Goal: Information Seeking & Learning: Learn about a topic

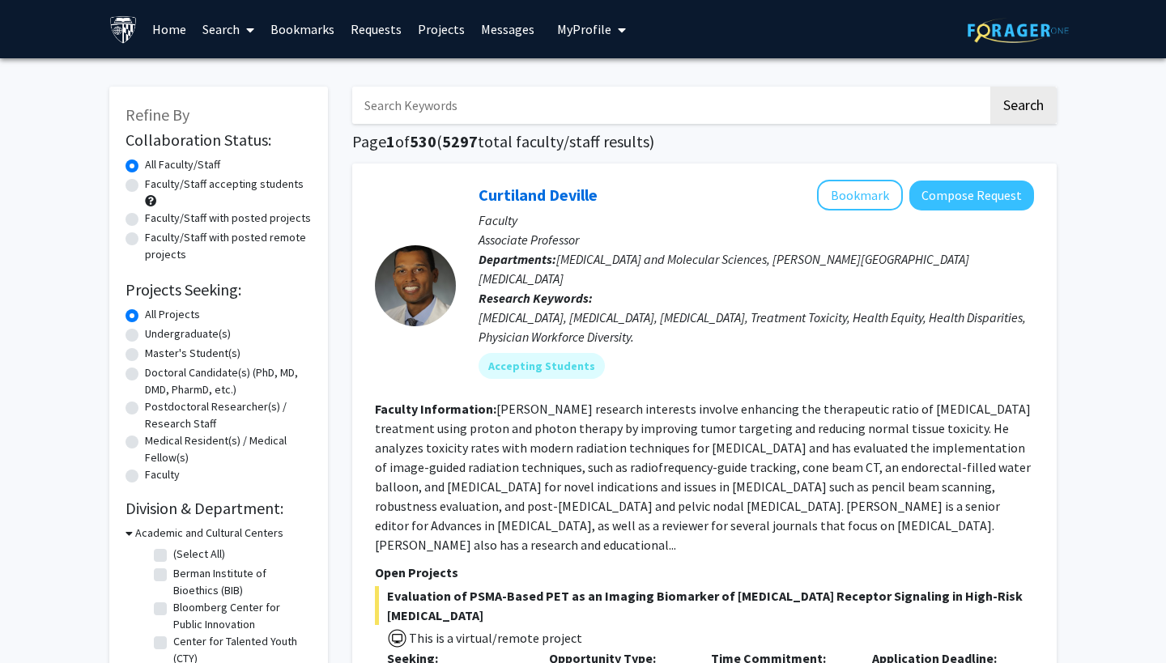
click at [181, 192] on label "Faculty/Staff accepting students" at bounding box center [224, 184] width 159 height 17
click at [155, 186] on input "Faculty/Staff accepting students" at bounding box center [150, 181] width 11 height 11
radio input "true"
click at [451, 113] on input "Search Keywords" at bounding box center [670, 105] width 636 height 37
type input "lab"
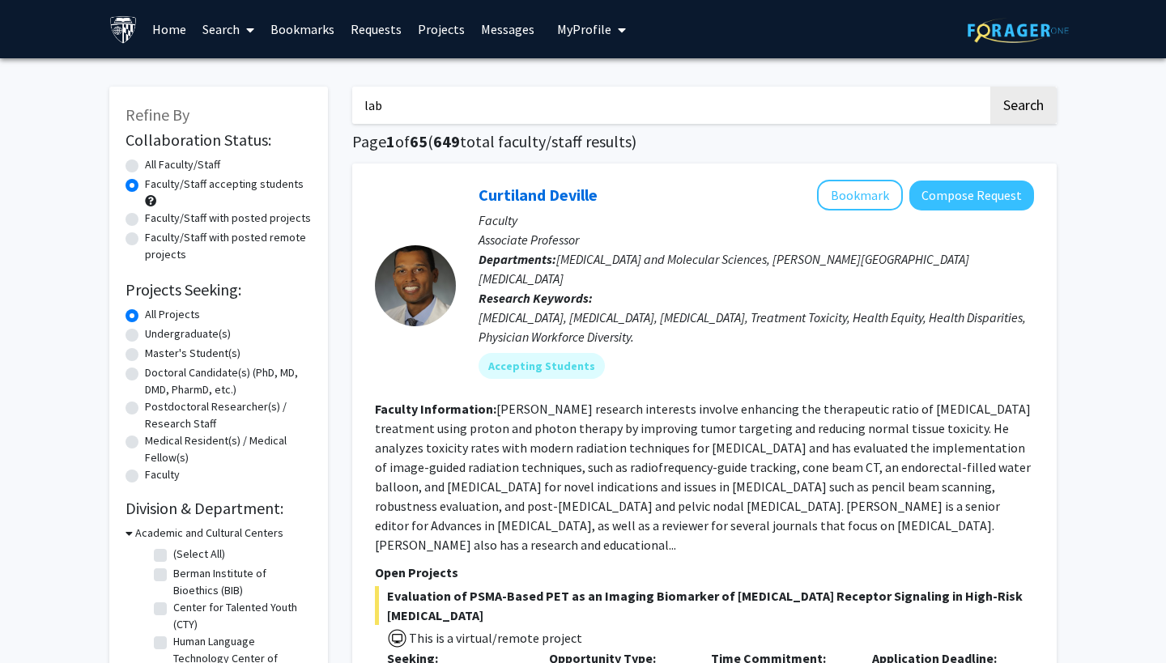
click at [1023, 108] on button "Search" at bounding box center [1023, 105] width 66 height 37
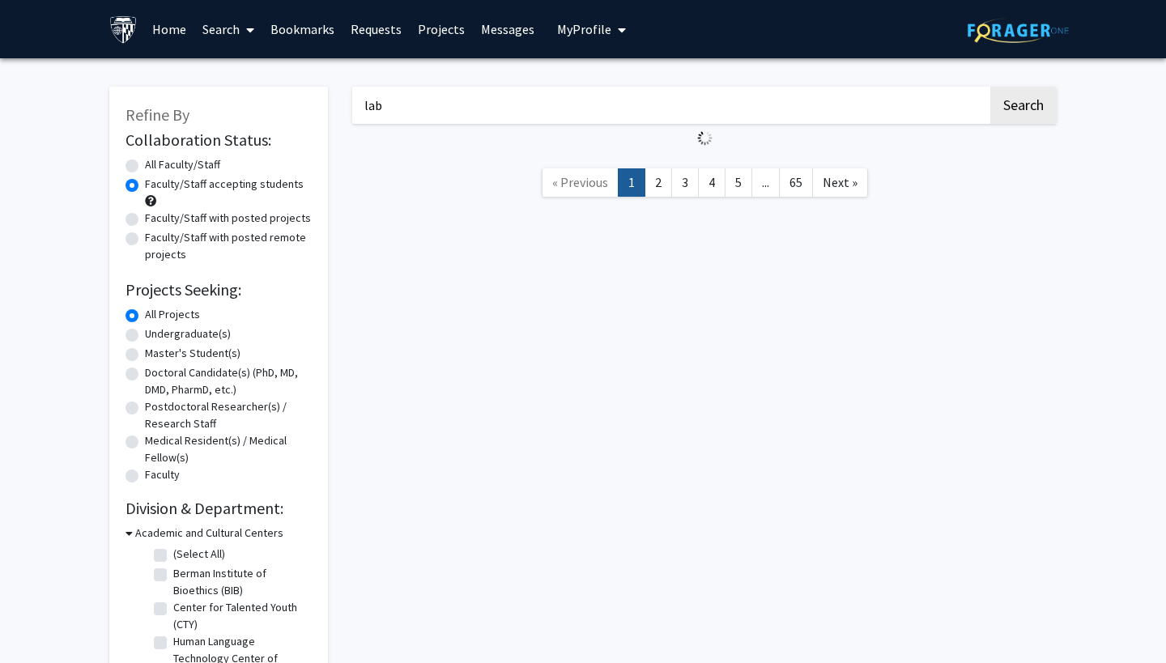
radio input "true"
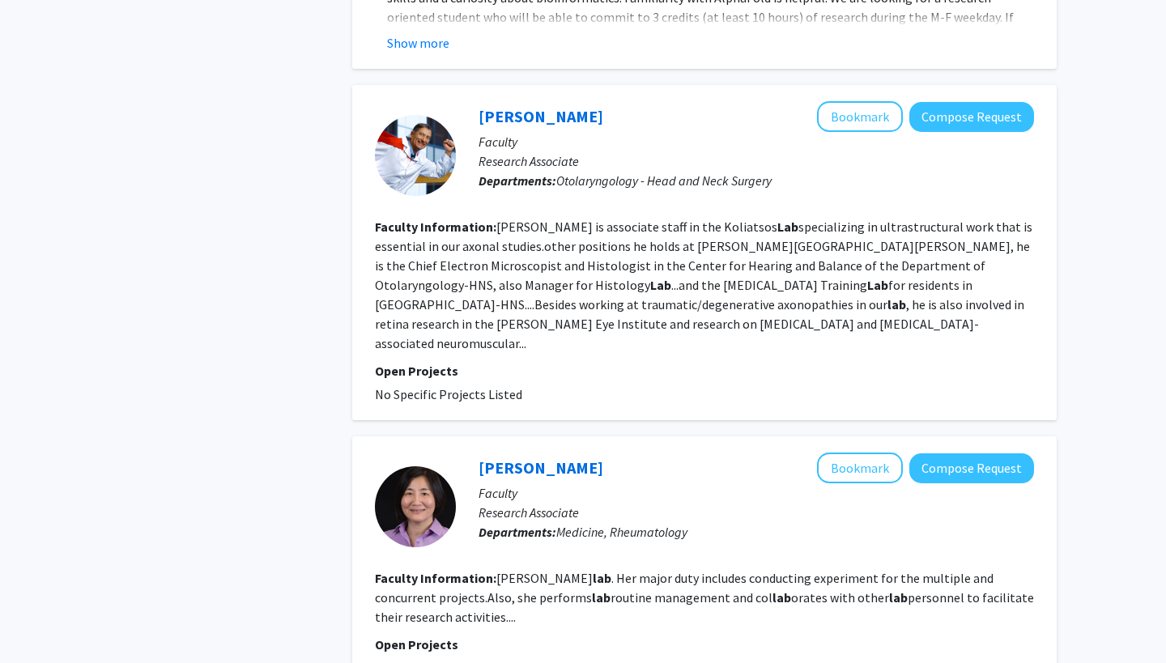
scroll to position [2039, 0]
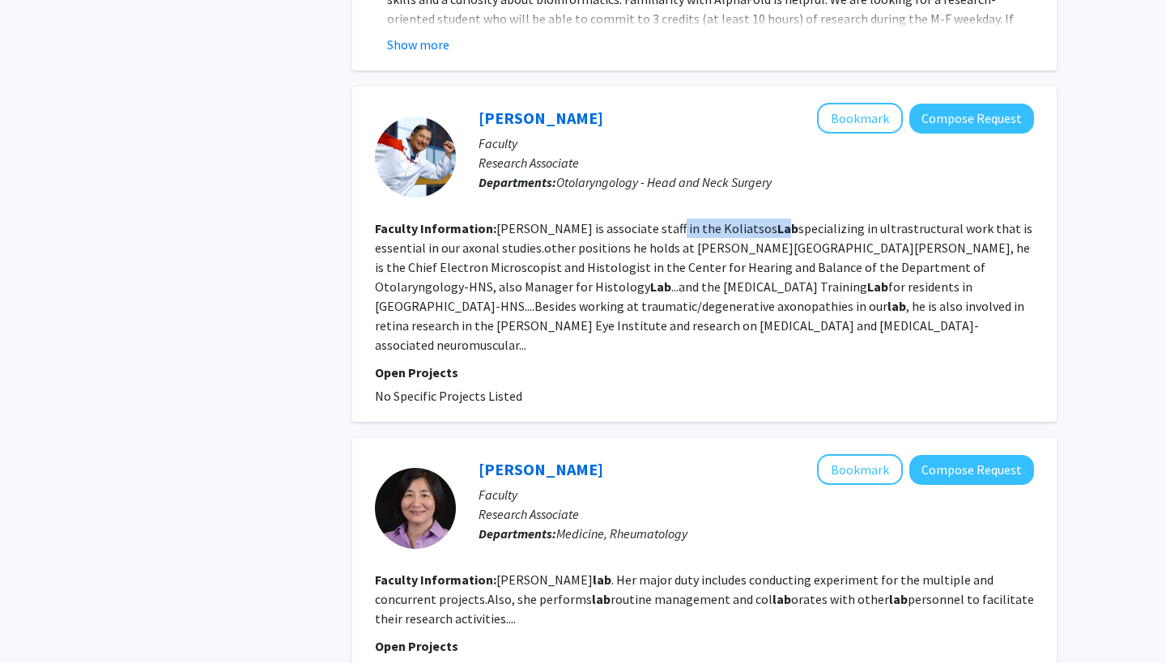
drag, startPoint x: 653, startPoint y: 193, endPoint x: 718, endPoint y: 193, distance: 65.6
click at [718, 220] on fg-read-more "Lehar is associate staff in the Koliatsos Lab specializing in ultrastructural w…" at bounding box center [703, 286] width 657 height 133
drag, startPoint x: 724, startPoint y: 194, endPoint x: 655, endPoint y: 197, distance: 68.9
click at [655, 220] on fg-read-more "Lehar is associate staff in the Koliatsos Lab specializing in ultrastructural w…" at bounding box center [703, 286] width 657 height 133
click at [533, 363] on p "Open Projects" at bounding box center [704, 372] width 659 height 19
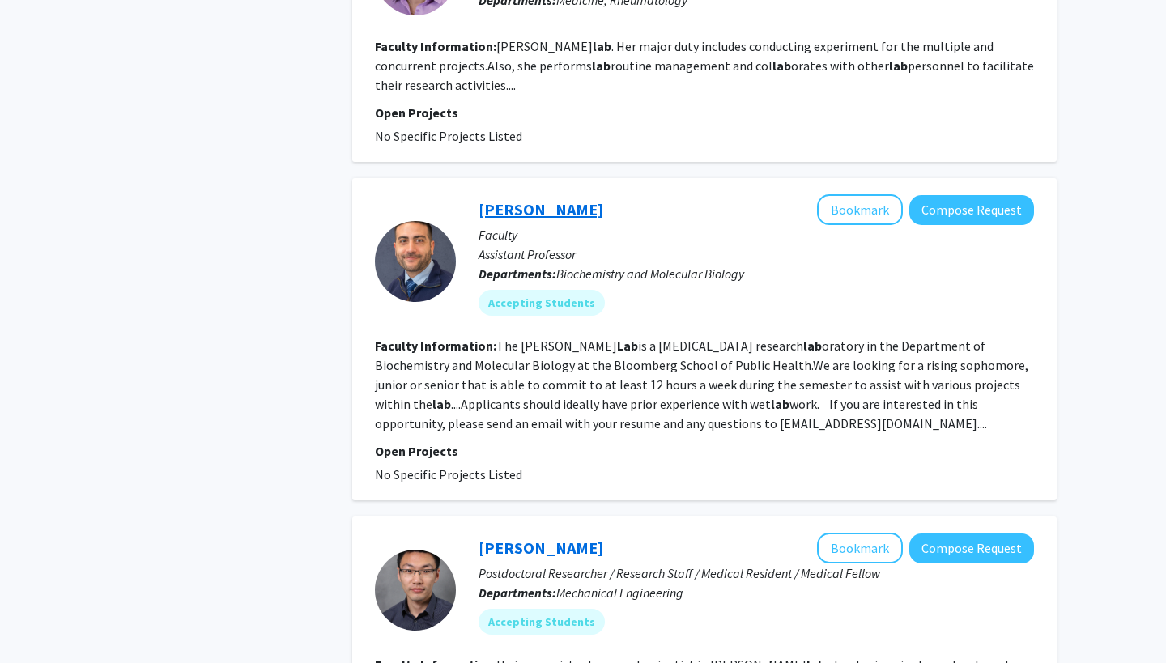
scroll to position [2602, 0]
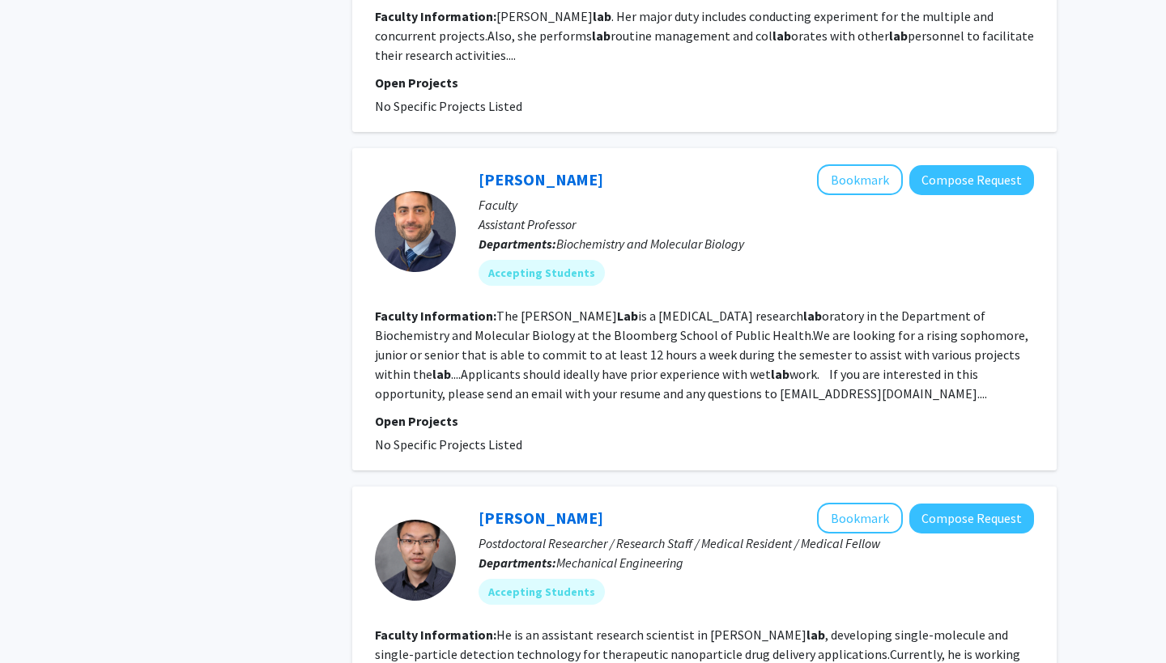
click at [576, 308] on fg-read-more "The [PERSON_NAME] Lab is a [MEDICAL_DATA] research lab oratory in the Departmen…" at bounding box center [701, 355] width 653 height 94
drag, startPoint x: 517, startPoint y: 264, endPoint x: 588, endPoint y: 264, distance: 71.2
click at [589, 308] on fg-read-more "The [PERSON_NAME] Lab is a [MEDICAL_DATA] research lab oratory in the Departmen…" at bounding box center [701, 355] width 653 height 94
click at [517, 404] on div "[PERSON_NAME] Bookmark Compose Request Faculty Assistant Professor Departments:…" at bounding box center [704, 309] width 704 height 322
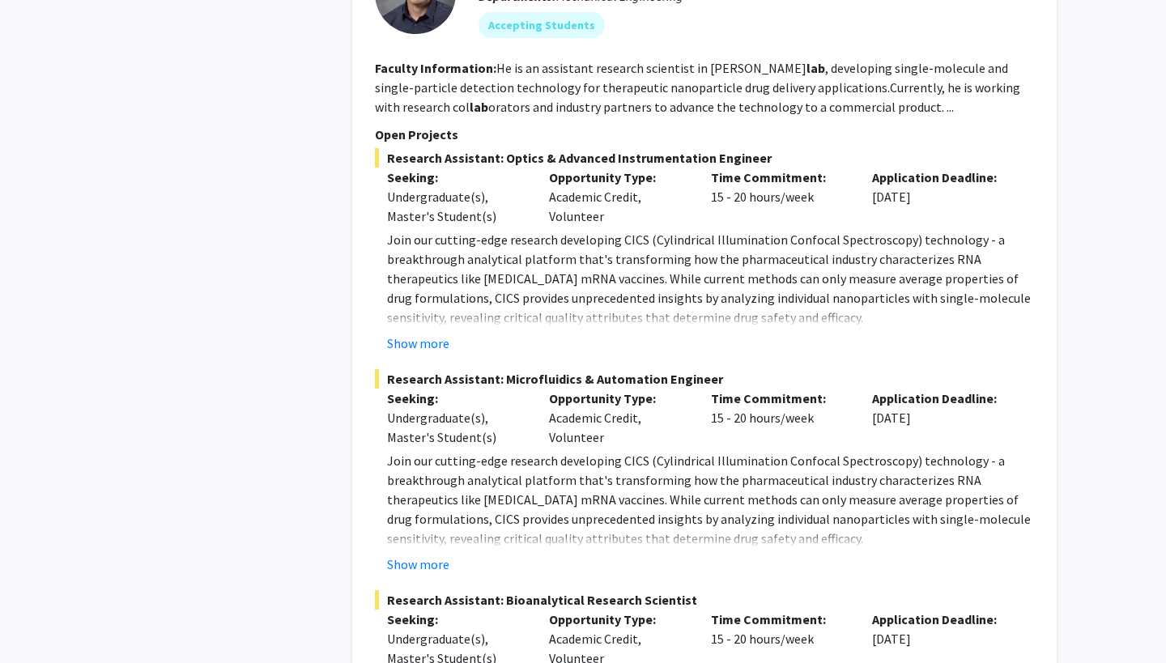
scroll to position [3170, 0]
click at [432, 333] on button "Show more" at bounding box center [418, 342] width 62 height 19
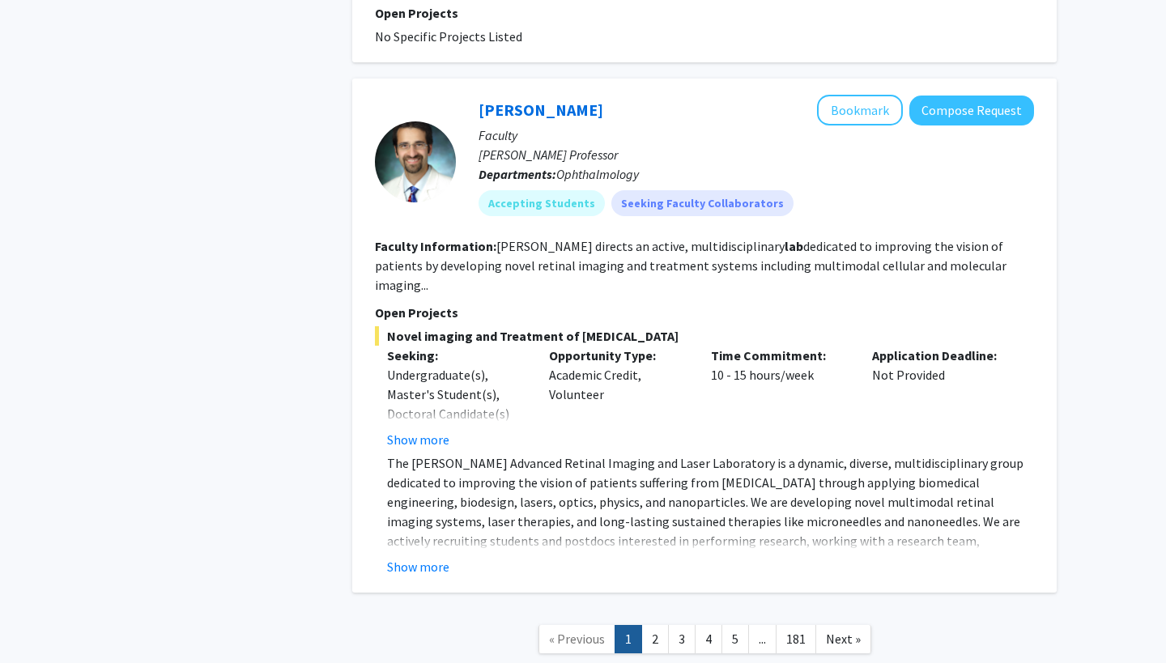
scroll to position [4744, 0]
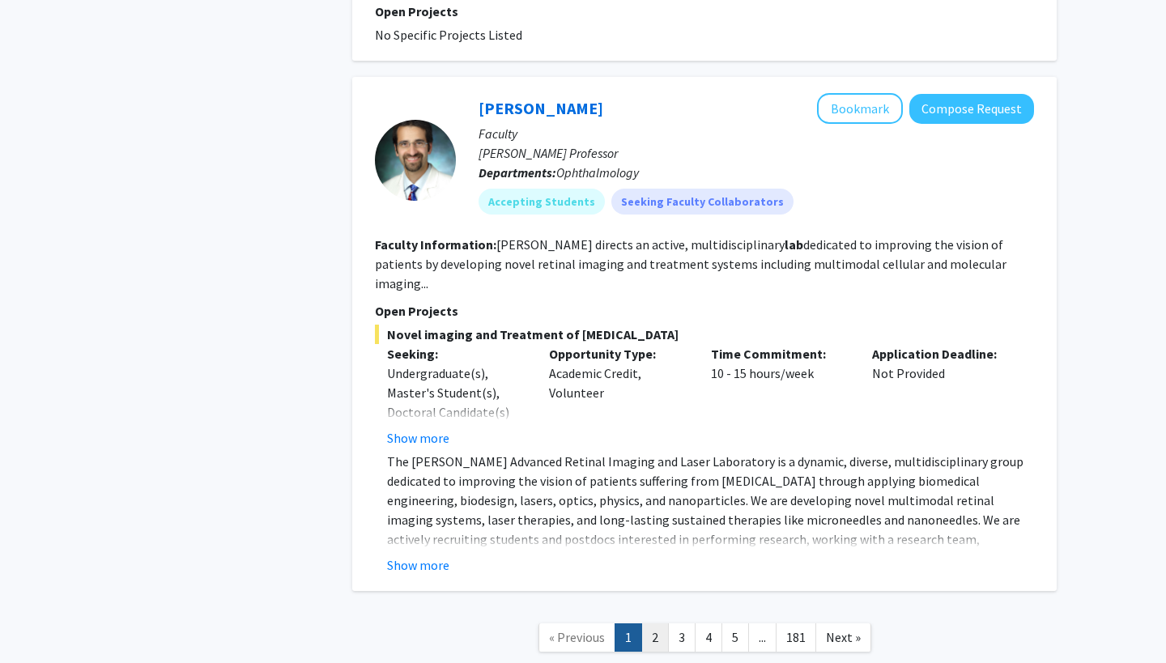
click at [657, 623] on link "2" at bounding box center [655, 637] width 28 height 28
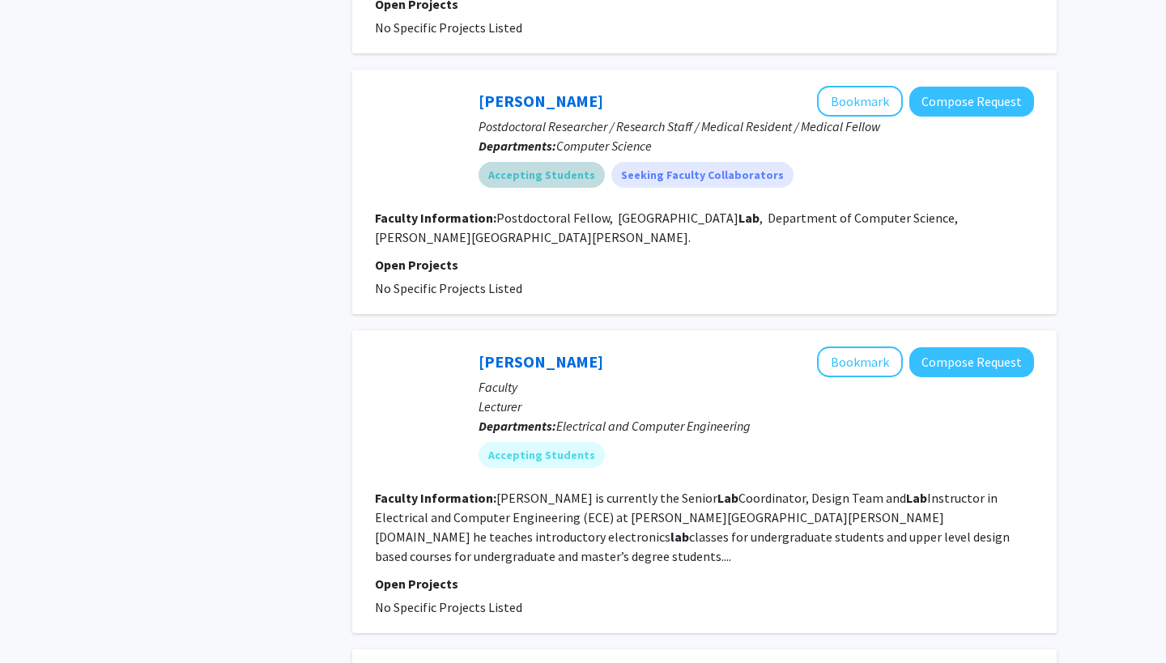
scroll to position [1530, 0]
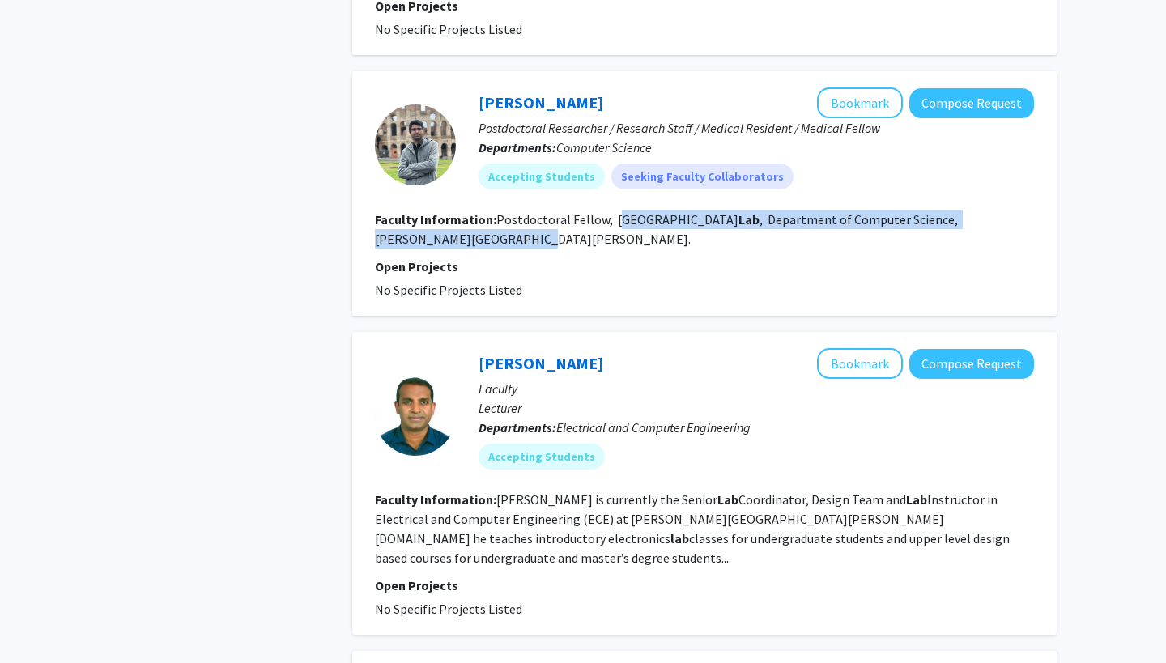
drag, startPoint x: 616, startPoint y: 164, endPoint x: 669, endPoint y: 176, distance: 53.8
click at [669, 176] on fg-search-faculty "[PERSON_NAME] Bookmark Compose Request Postdoctoral Researcher / Research Staff…" at bounding box center [704, 193] width 659 height 212
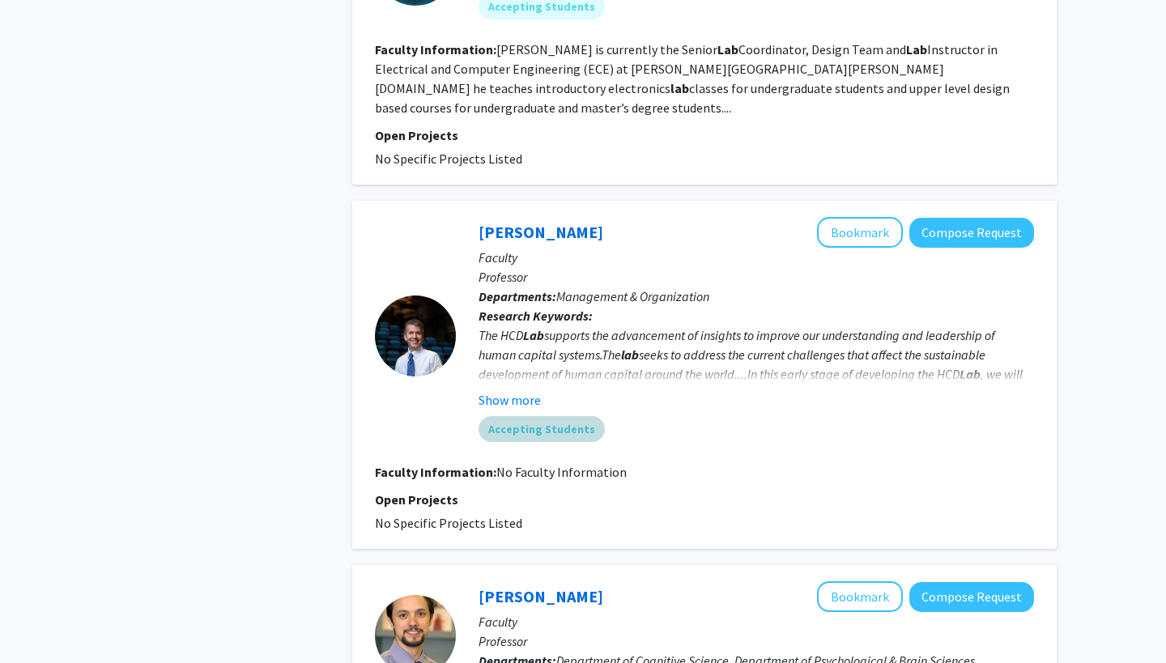
scroll to position [1988, 0]
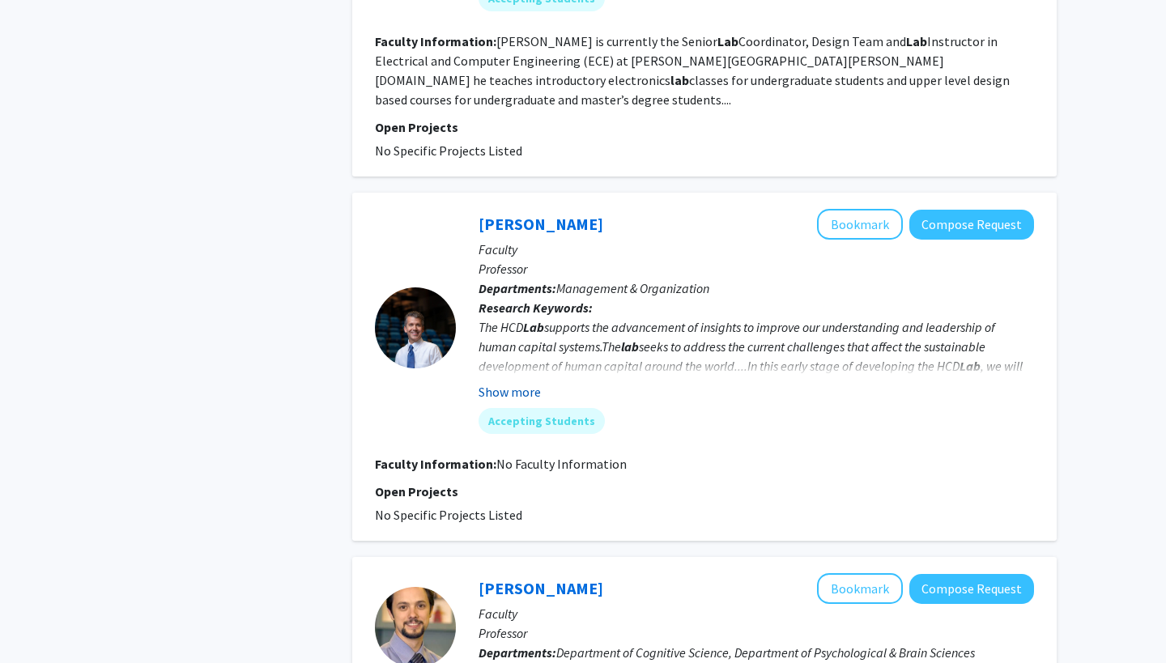
click at [522, 382] on button "Show more" at bounding box center [509, 391] width 62 height 19
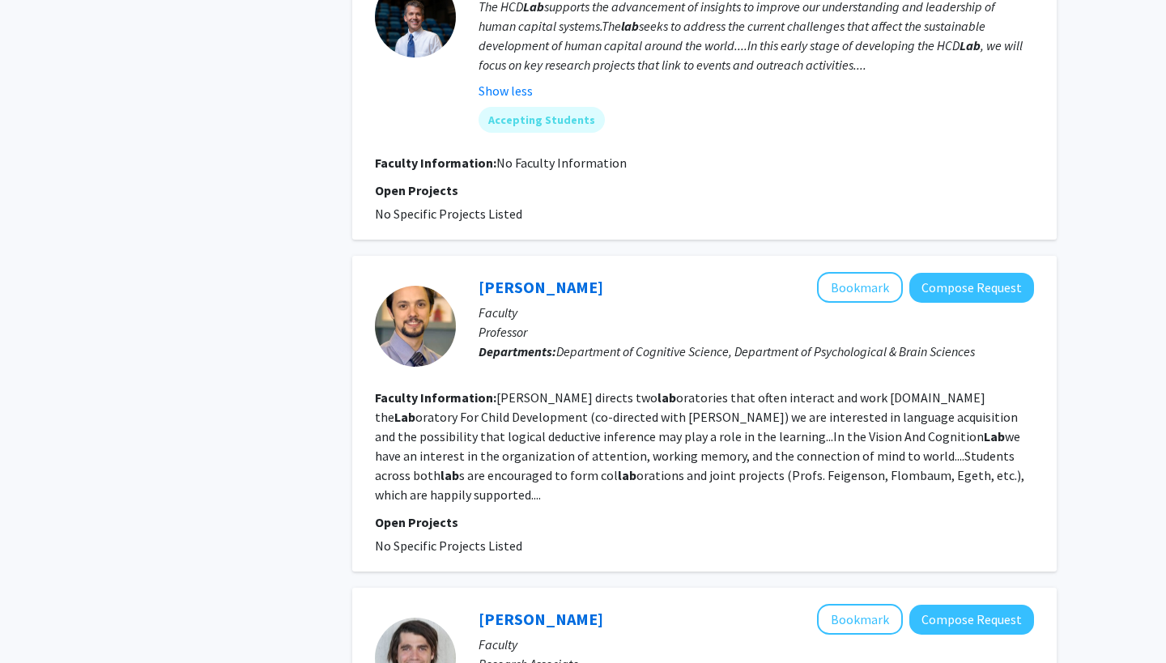
scroll to position [2404, 0]
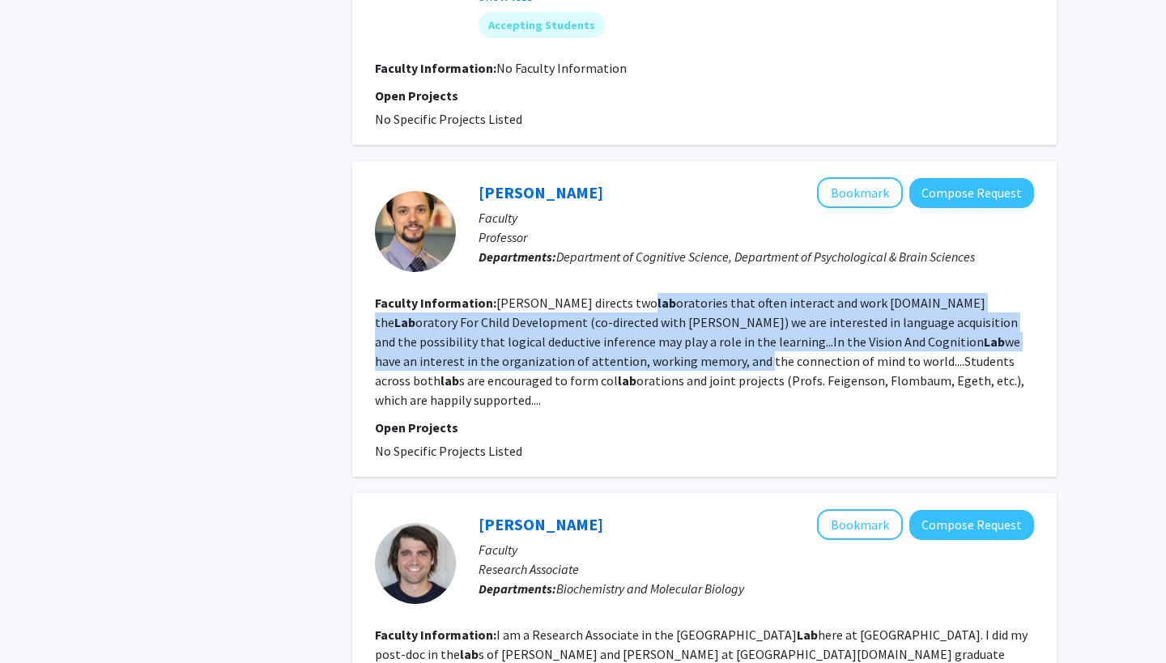
drag, startPoint x: 632, startPoint y: 209, endPoint x: 629, endPoint y: 266, distance: 57.6
click at [629, 295] on fg-read-more "[PERSON_NAME] directs two lab oratories that often interact and work [DOMAIN_NA…" at bounding box center [699, 351] width 649 height 113
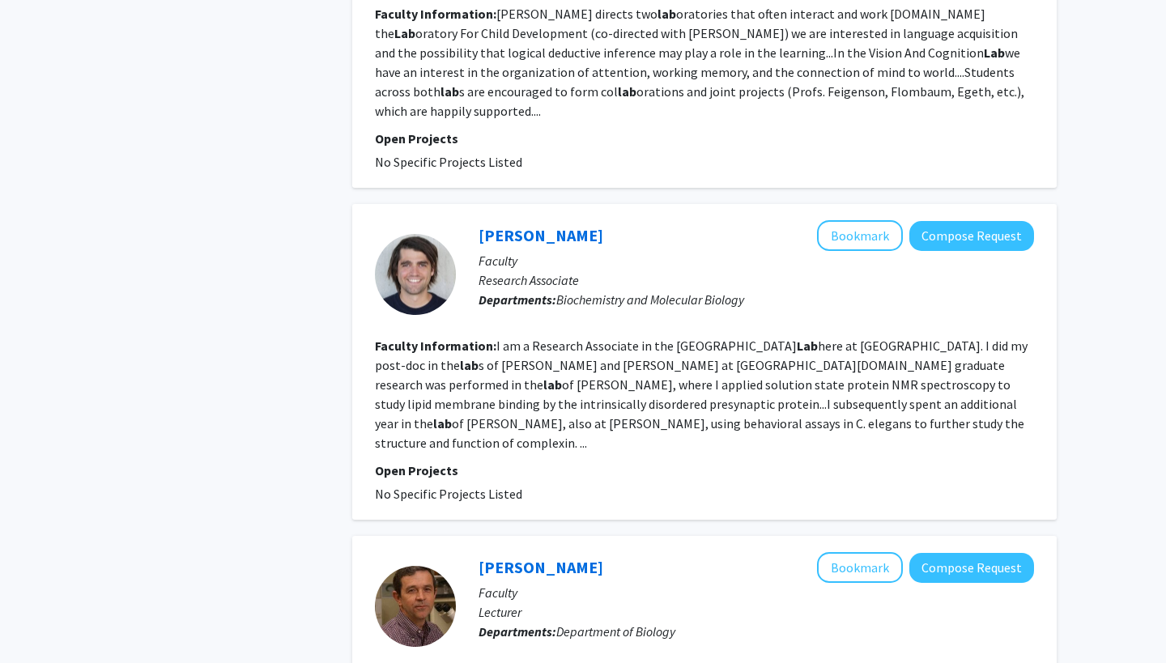
scroll to position [2694, 0]
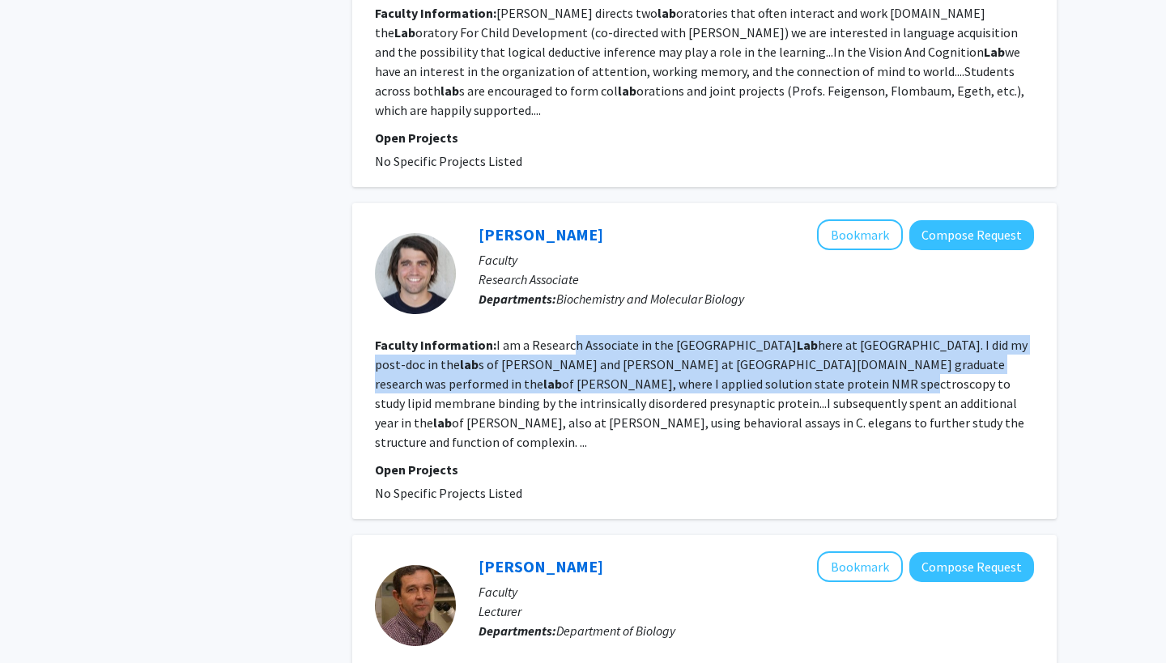
drag, startPoint x: 615, startPoint y: 292, endPoint x: 569, endPoint y: 249, distance: 63.6
click at [569, 337] on fg-read-more "I am a Research Associate in the [GEOGRAPHIC_DATA] Lab here at [GEOGRAPHIC_DATA…" at bounding box center [701, 393] width 653 height 113
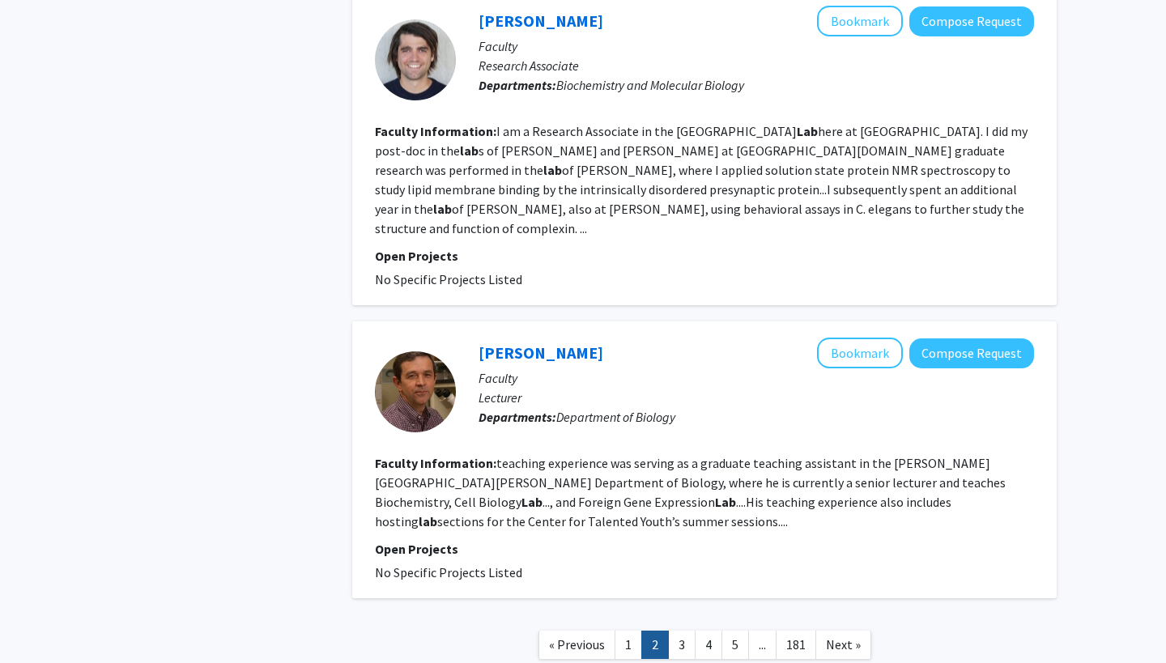
scroll to position [2907, 0]
click at [678, 632] on link "3" at bounding box center [682, 646] width 28 height 28
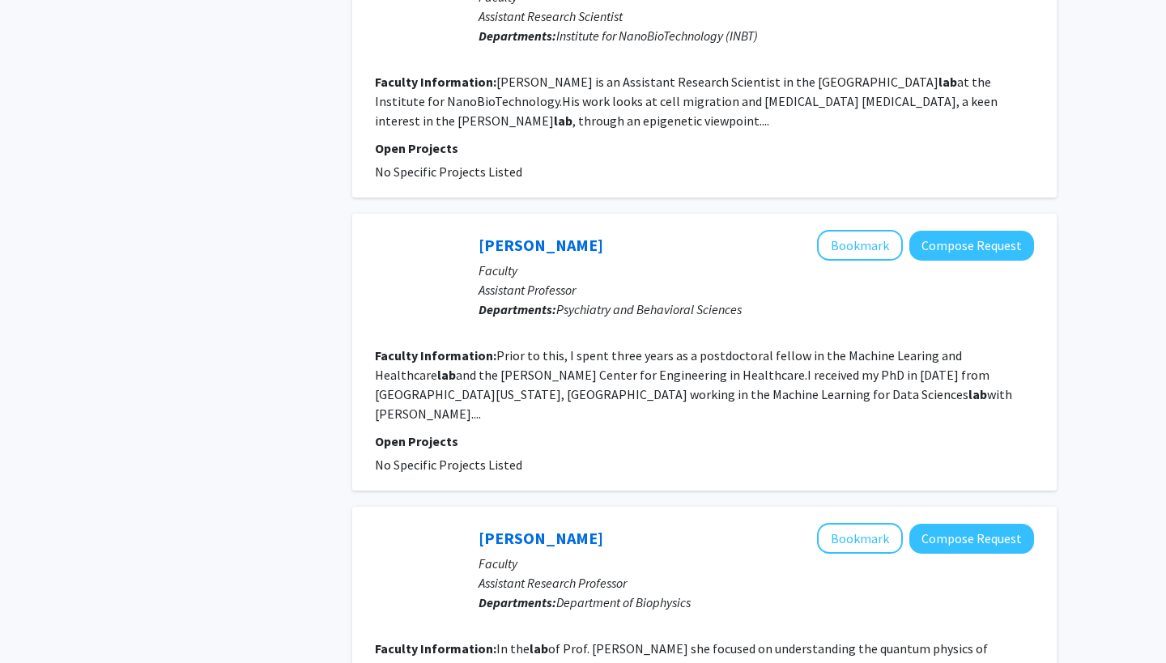
scroll to position [1257, 0]
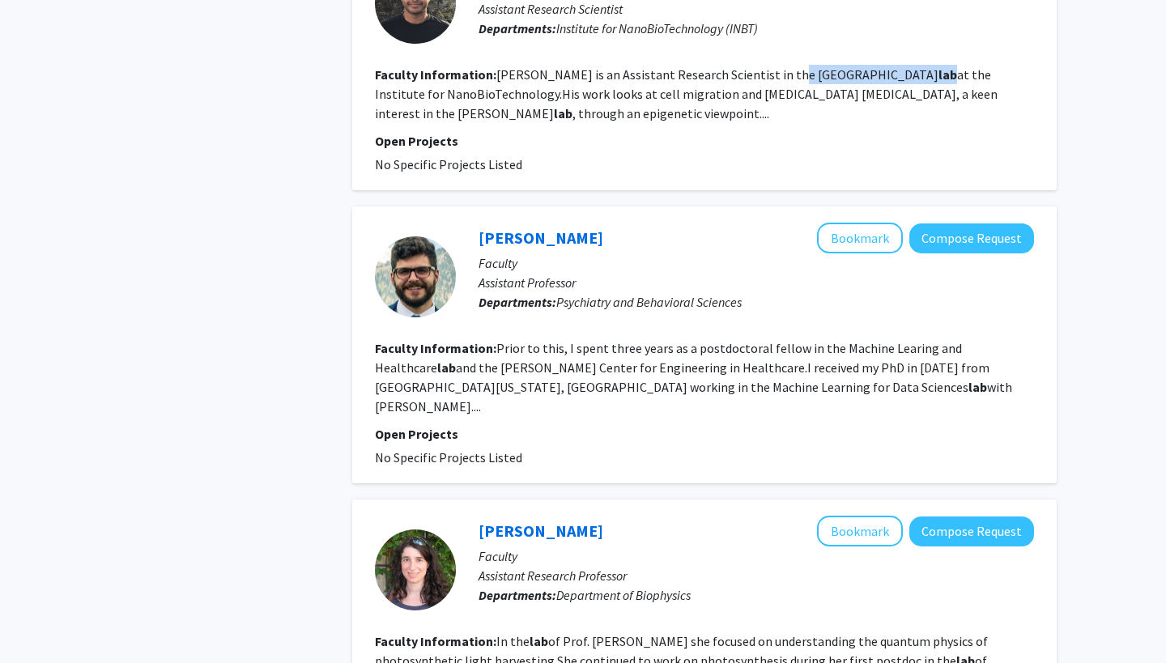
drag, startPoint x: 770, startPoint y: 56, endPoint x: 816, endPoint y: 57, distance: 46.2
click at [818, 66] on fg-read-more "[PERSON_NAME] is an Assistant Research Scientist in the [PERSON_NAME] lab at th…" at bounding box center [686, 93] width 623 height 55
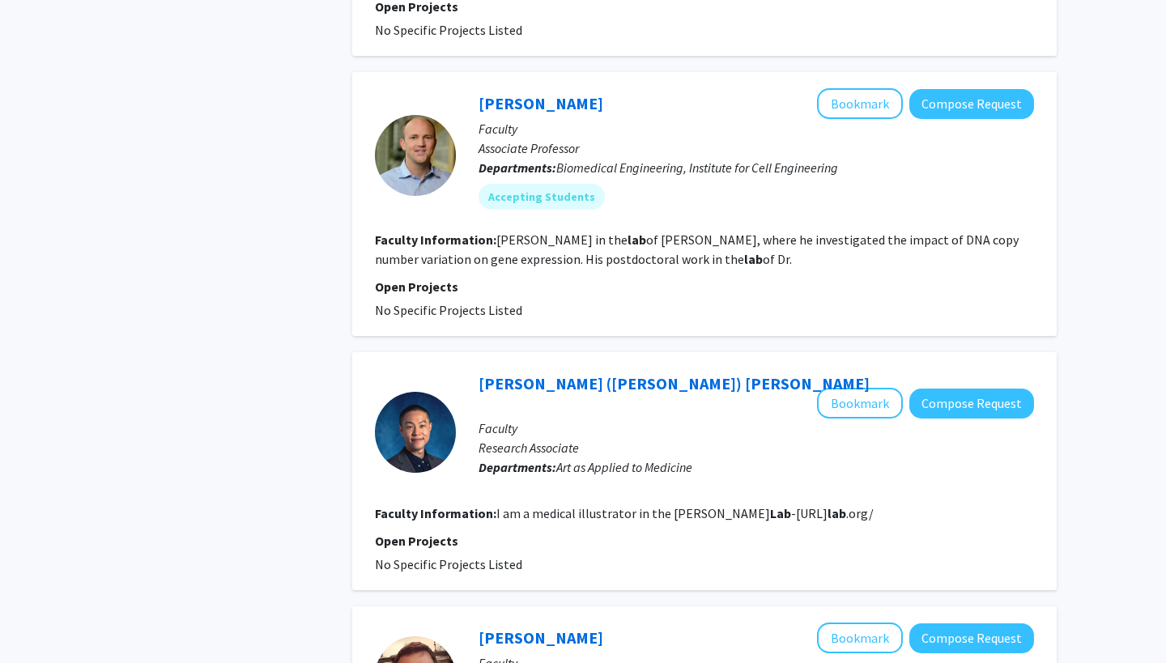
scroll to position [2192, 0]
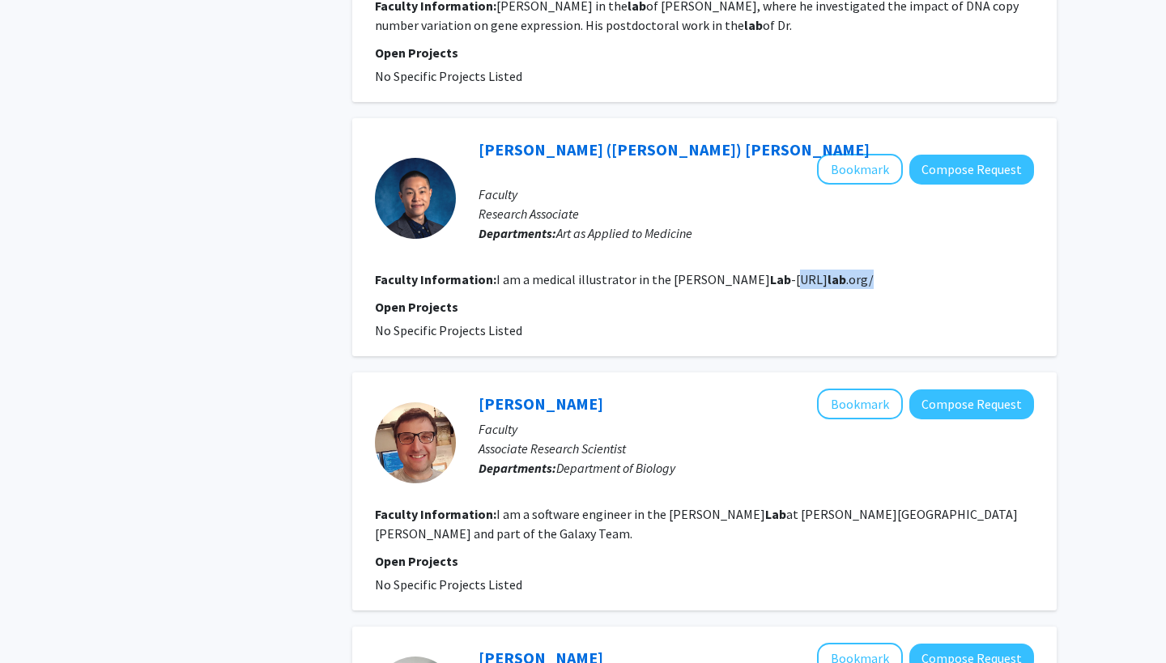
drag, startPoint x: 760, startPoint y: 225, endPoint x: 958, endPoint y: 223, distance: 197.6
click at [958, 270] on section "Faculty Information: I am a medical illustrator in the [PERSON_NAME] Lab -[URL]…" at bounding box center [704, 279] width 659 height 19
click at [874, 271] on fg-read-more "I am a medical illustrator in the [PERSON_NAME] Lab -[URL] lab .org/" at bounding box center [684, 279] width 377 height 16
drag, startPoint x: 761, startPoint y: 223, endPoint x: 959, endPoint y: 225, distance: 198.4
click at [961, 270] on section "Faculty Information: I am a medical illustrator in the [PERSON_NAME] Lab -[URL]…" at bounding box center [704, 279] width 659 height 19
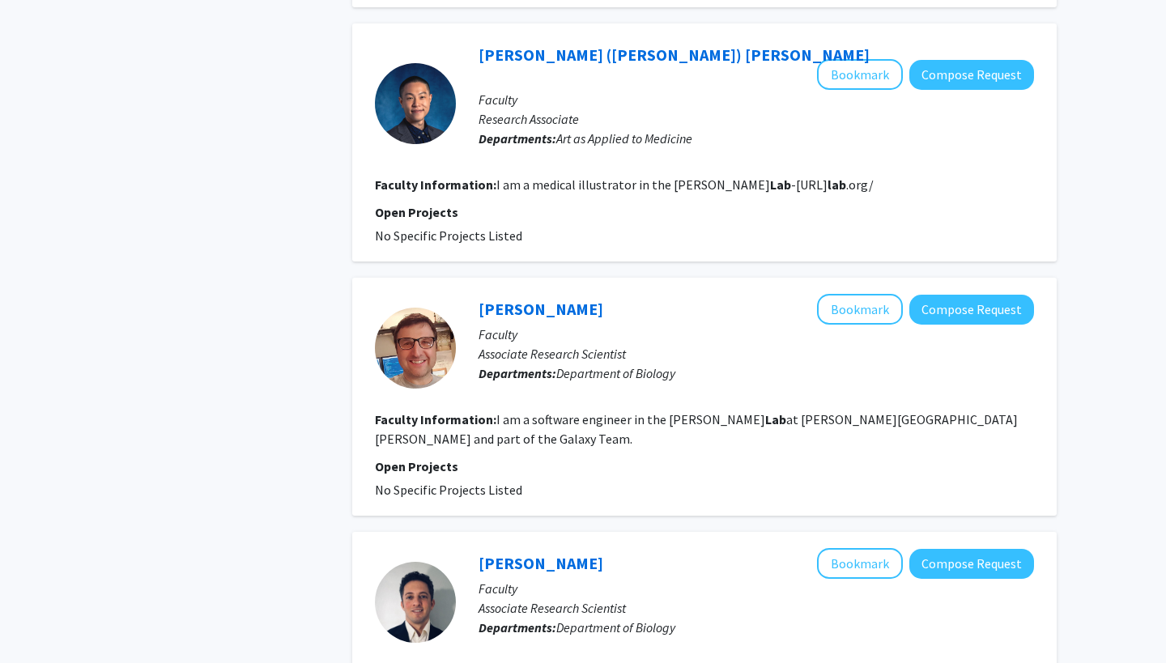
click at [359, 278] on div "[PERSON_NAME] Bookmark Compose Request Faculty Associate Research Scientist Dep…" at bounding box center [704, 397] width 704 height 238
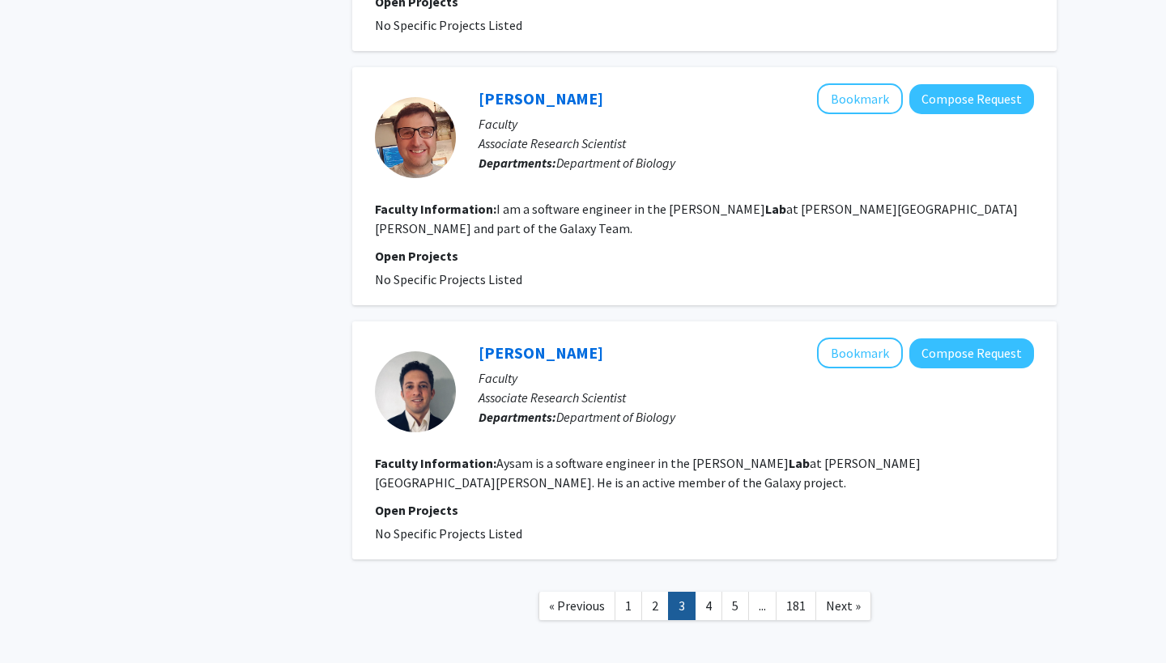
scroll to position [2496, 0]
click at [708, 593] on link "4" at bounding box center [709, 607] width 28 height 28
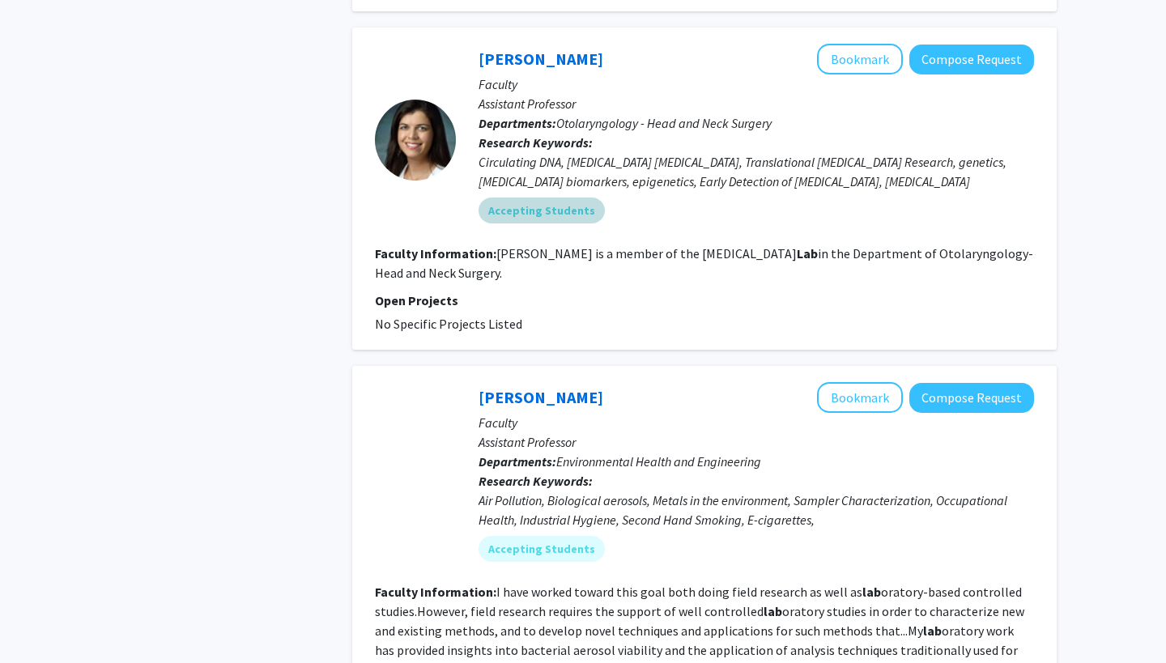
scroll to position [1103, 0]
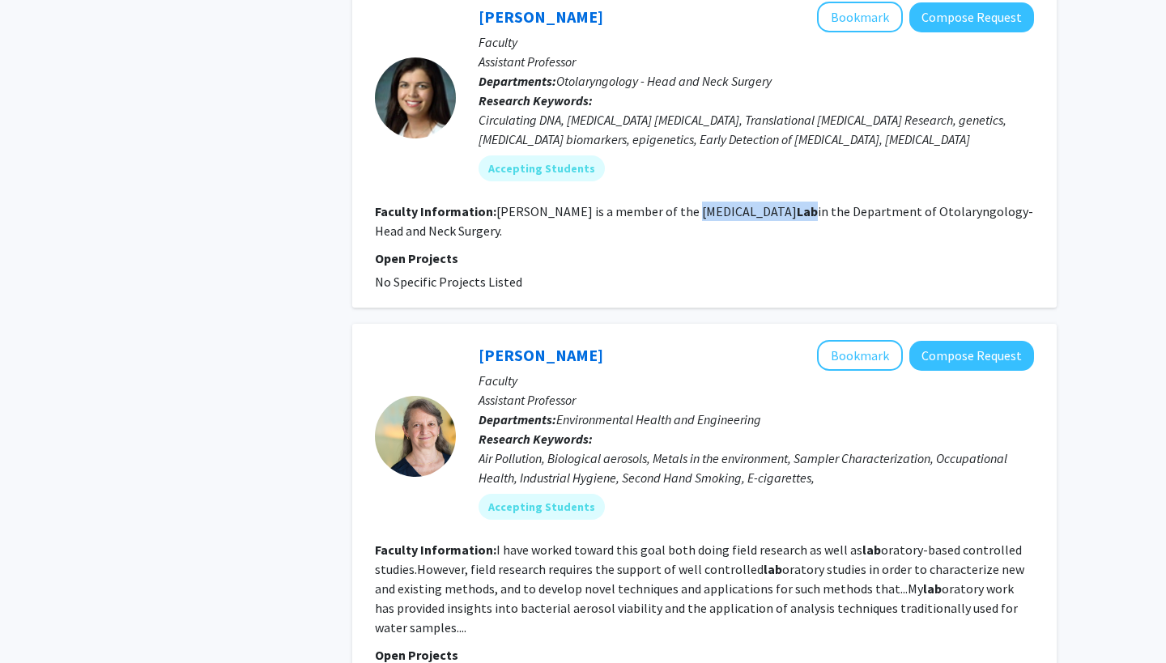
drag, startPoint x: 675, startPoint y: 198, endPoint x: 817, endPoint y: 196, distance: 141.7
click at [817, 203] on fg-read-more "[PERSON_NAME] is a member of the [MEDICAL_DATA] Lab in the Department of Otolar…" at bounding box center [704, 221] width 658 height 36
click at [471, 303] on div "[PERSON_NAME] Bookmark Compose Request Faculty Assistant Professor Departments:…" at bounding box center [704, 654] width 704 height 3187
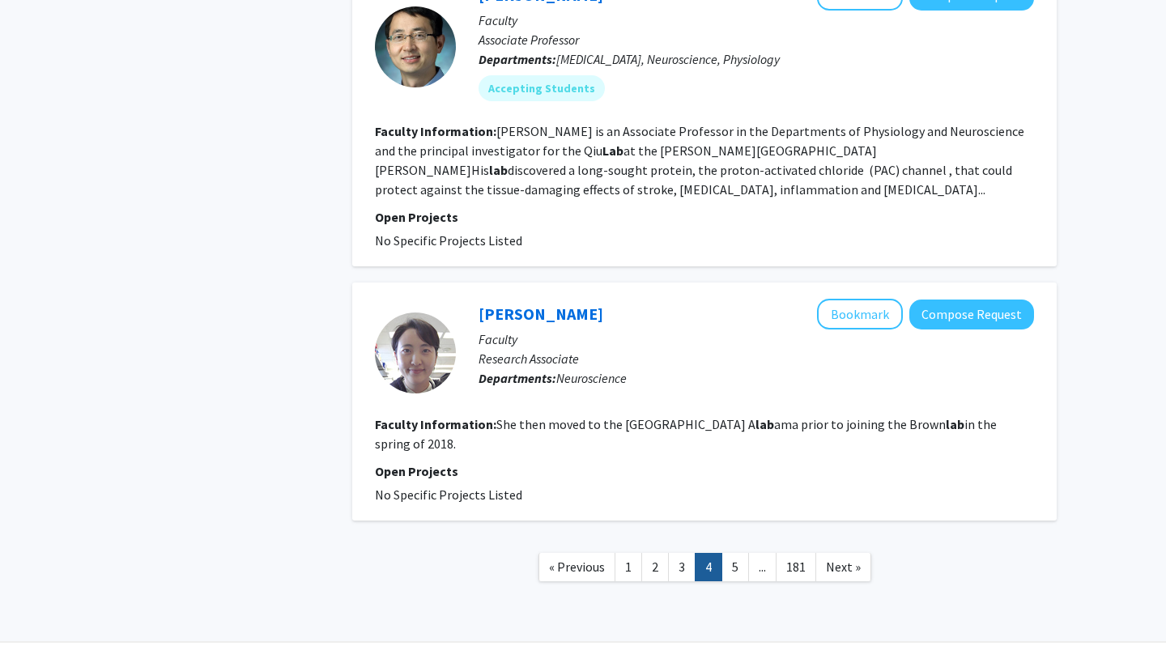
scroll to position [2829, 0]
click at [730, 554] on link "5" at bounding box center [735, 568] width 28 height 28
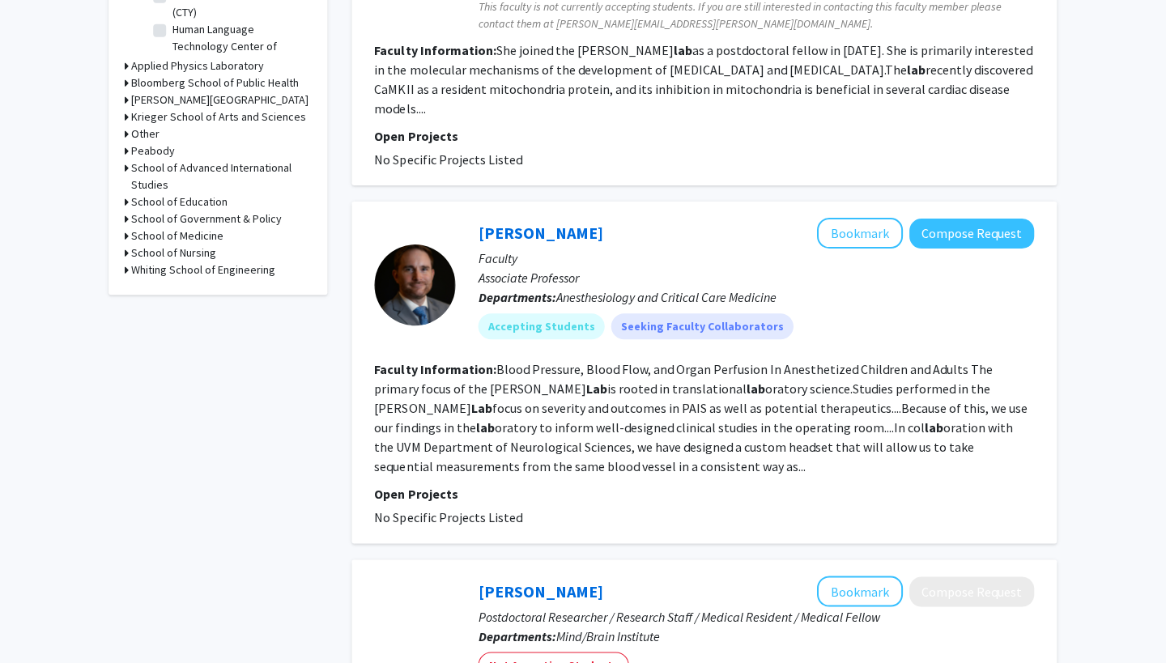
scroll to position [582, 0]
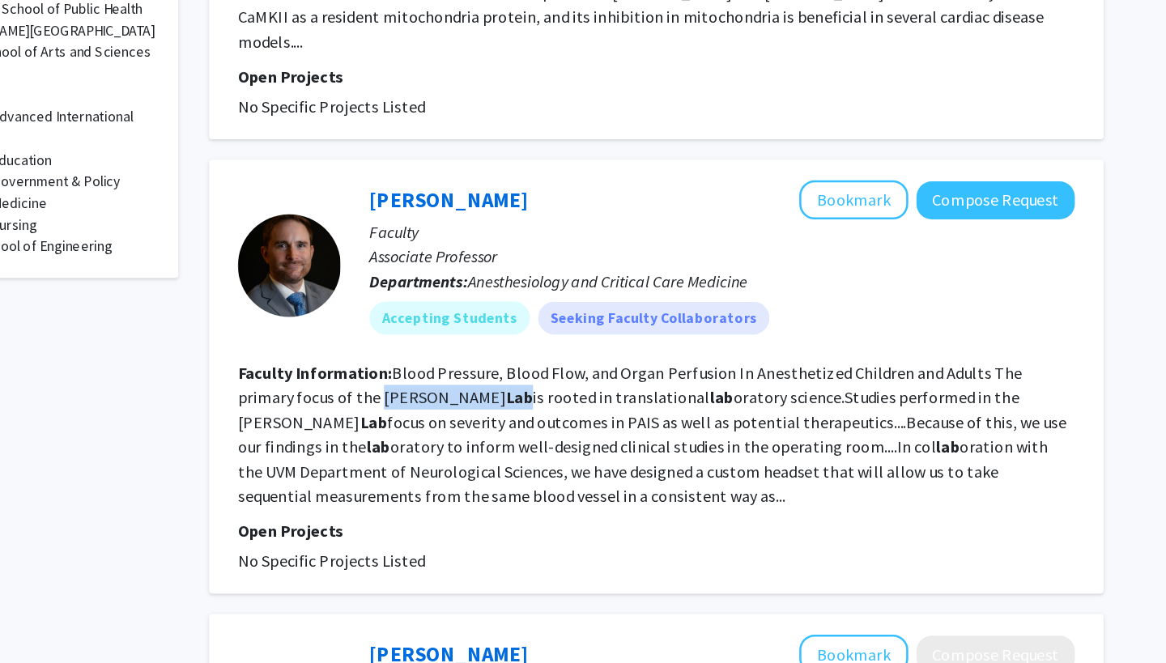
drag, startPoint x: 255, startPoint y: 276, endPoint x: 321, endPoint y: 277, distance: 65.6
click at [375, 425] on fg-read-more "Blood Pressure, Blood Flow, and Organ Perfusion In Anesthetized Children and Ad…" at bounding box center [701, 481] width 653 height 113
drag, startPoint x: 256, startPoint y: 278, endPoint x: 324, endPoint y: 279, distance: 68.0
click at [375, 425] on fg-read-more "Blood Pressure, Blood Flow, and Organ Perfusion In Anesthetized Children and Ad…" at bounding box center [701, 481] width 653 height 113
click at [427, 423] on section "Faculty Information: Blood Pressure, Blood Flow, and Organ Perfusion In Anesthe…" at bounding box center [704, 481] width 659 height 117
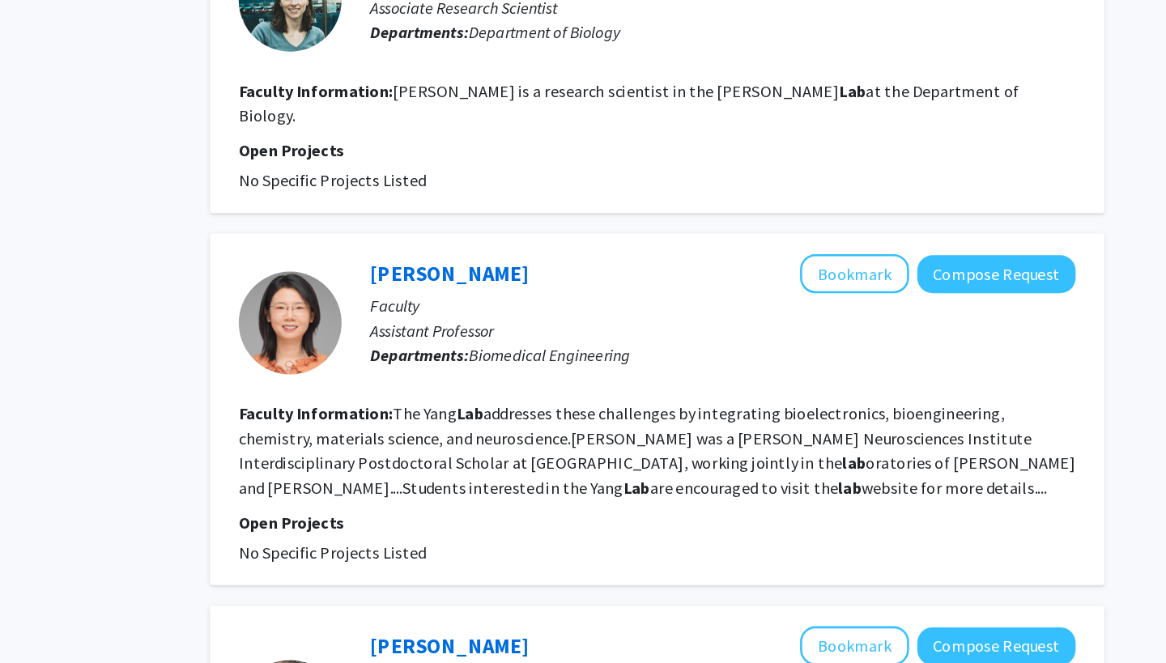
scroll to position [1437, 0]
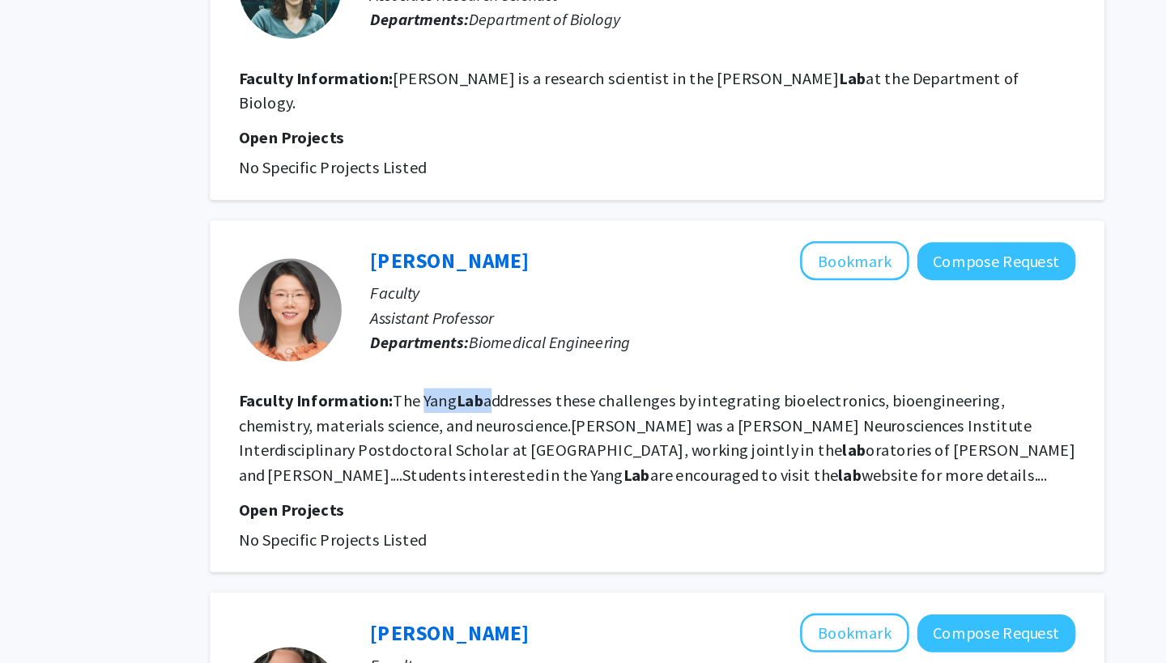
drag, startPoint x: 330, startPoint y: 260, endPoint x: 381, endPoint y: 263, distance: 50.3
click at [381, 449] on fg-read-more "The Yang Lab addresses these challenges by integrating bioelectronics, bioengin…" at bounding box center [704, 486] width 659 height 74
click at [412, 449] on fg-read-more "The Yang Lab addresses these challenges by integrating bioelectronics, bioengin…" at bounding box center [704, 486] width 659 height 74
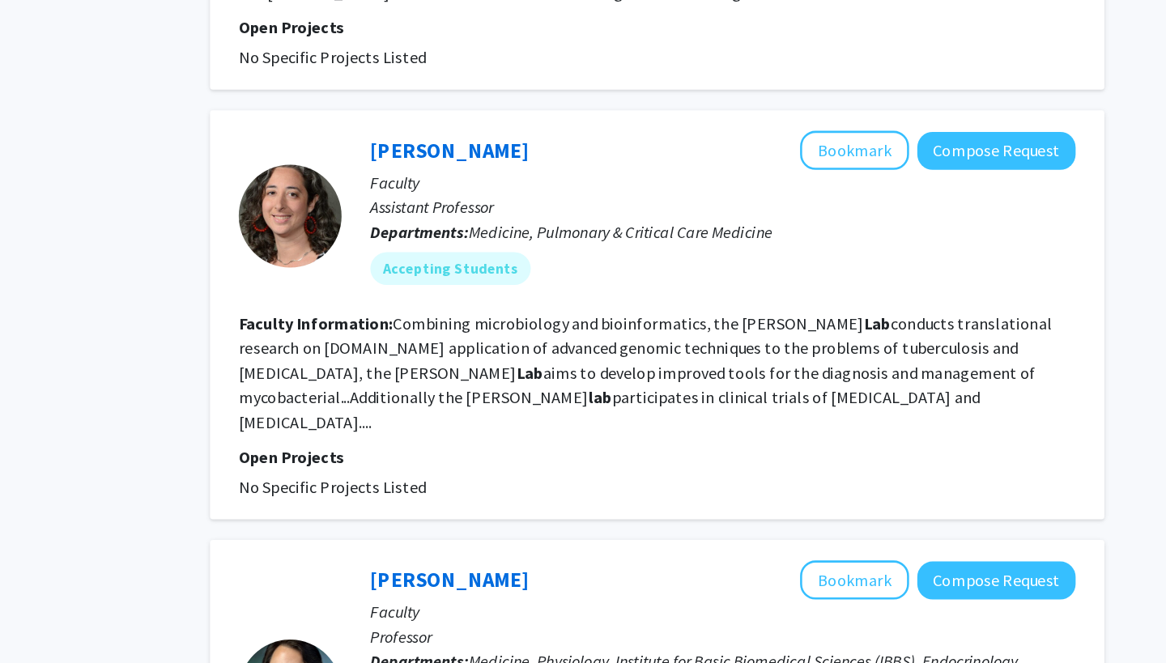
scroll to position [1825, 0]
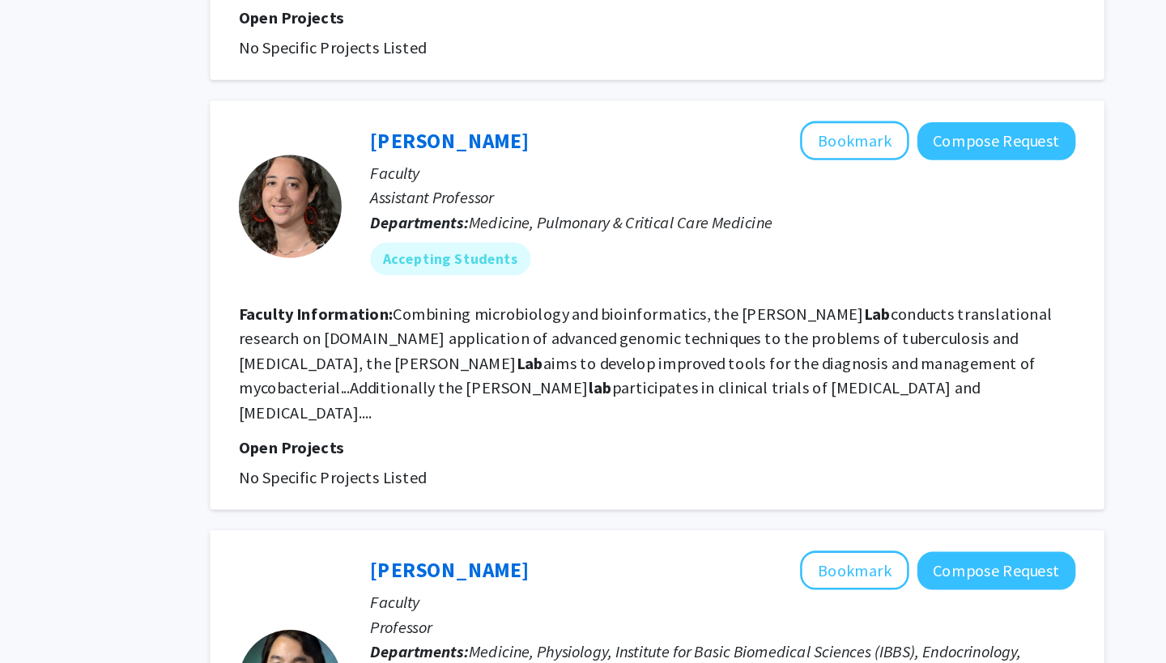
drag, startPoint x: 287, startPoint y: 231, endPoint x: 347, endPoint y: 233, distance: 60.0
click at [375, 380] on fg-read-more "Combining microbiology and bioinformatics, the [PERSON_NAME] Lab conducts trans…" at bounding box center [695, 427] width 640 height 94
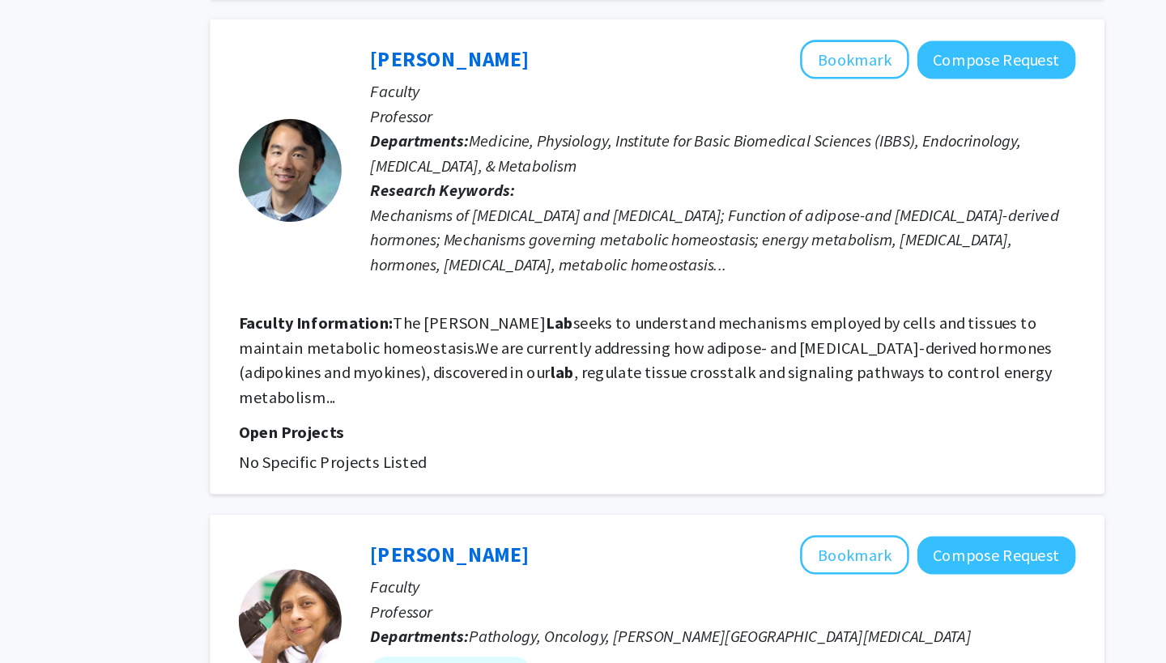
scroll to position [2228, 0]
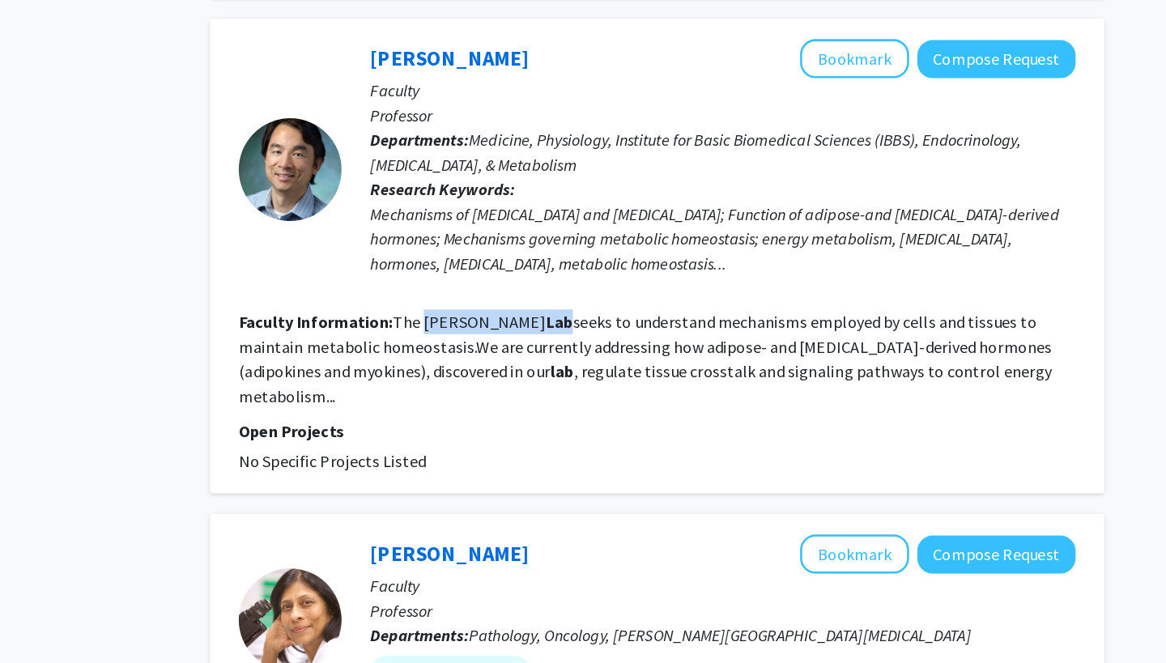
drag, startPoint x: 330, startPoint y: 198, endPoint x: 384, endPoint y: 197, distance: 54.3
click at [384, 386] on fg-read-more "The [PERSON_NAME] Lab seeks to understand mechanisms employed by cells and tiss…" at bounding box center [695, 423] width 640 height 74
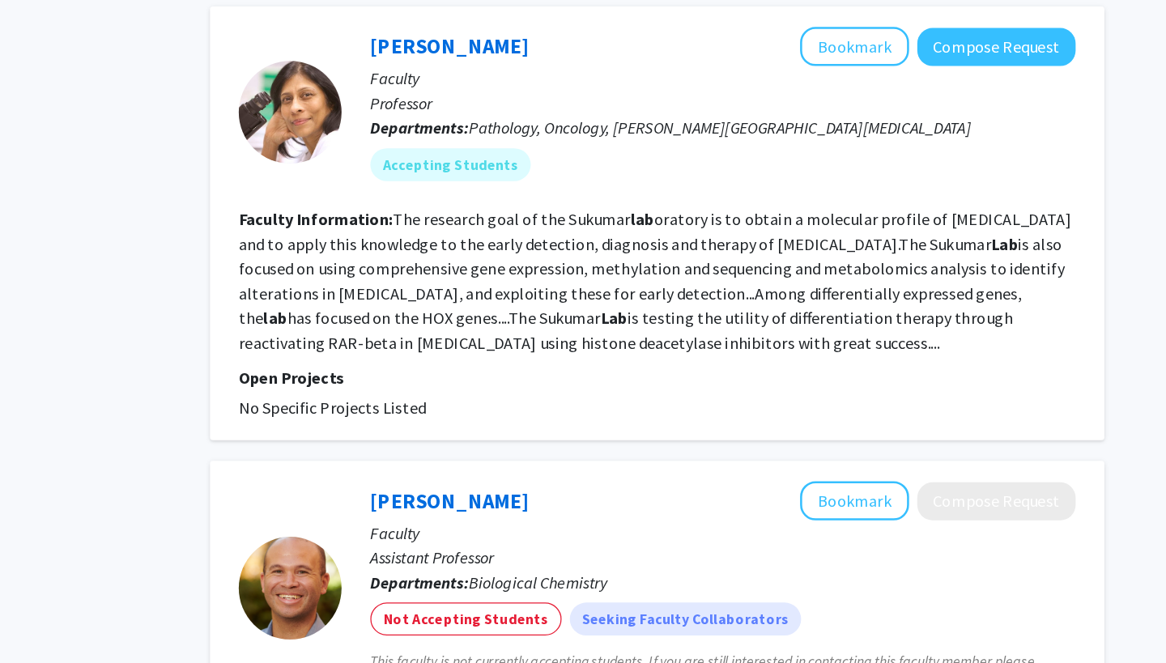
click at [393, 305] on fg-read-more "The research goal of the Sukumar lab oratory is to obtain a molecular profile o…" at bounding box center [703, 361] width 656 height 113
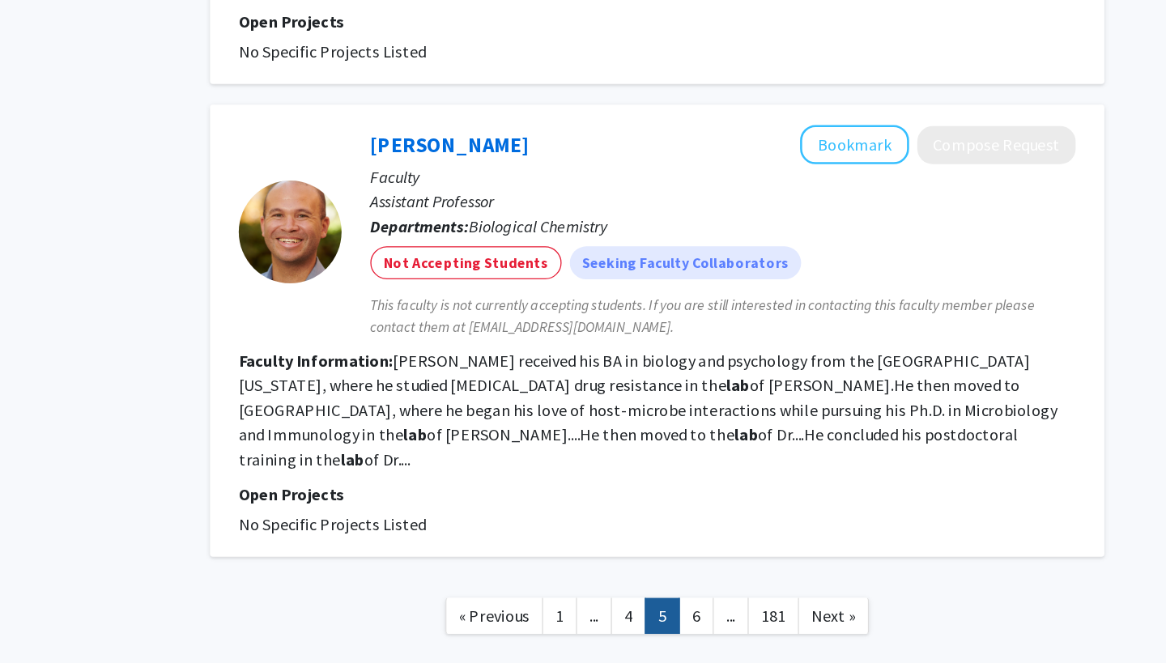
scroll to position [2908, 0]
click at [721, 612] on link "6" at bounding box center [735, 626] width 28 height 28
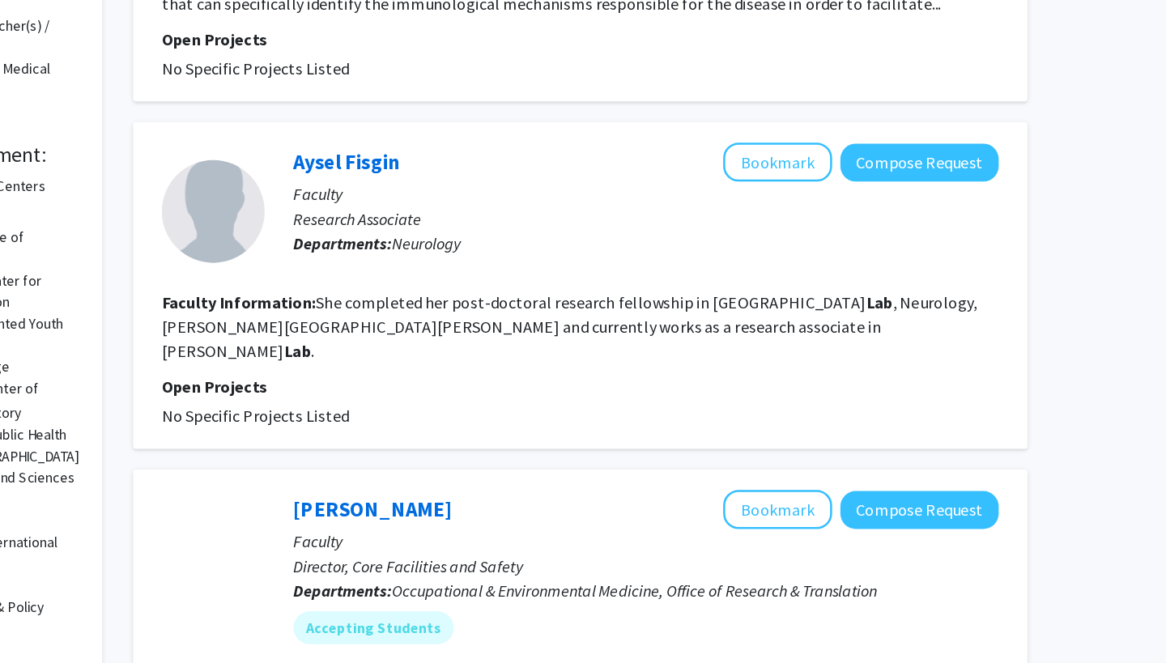
scroll to position [273, 0]
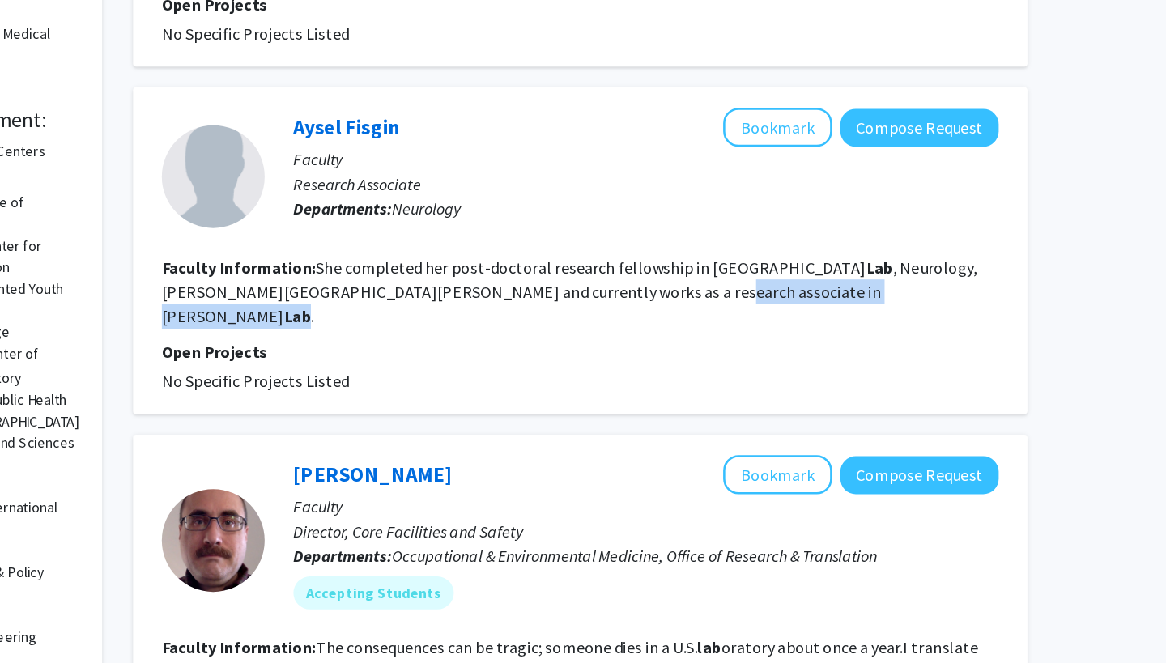
drag, startPoint x: 435, startPoint y: 232, endPoint x: 483, endPoint y: 234, distance: 48.6
click at [484, 343] on fg-read-more "She completed her post-doctoral research fellowship in [PERSON_NAME][GEOGRAPHIC…" at bounding box center [696, 370] width 642 height 55
click at [375, 433] on span "No Specific Projects Listed" at bounding box center [448, 441] width 147 height 16
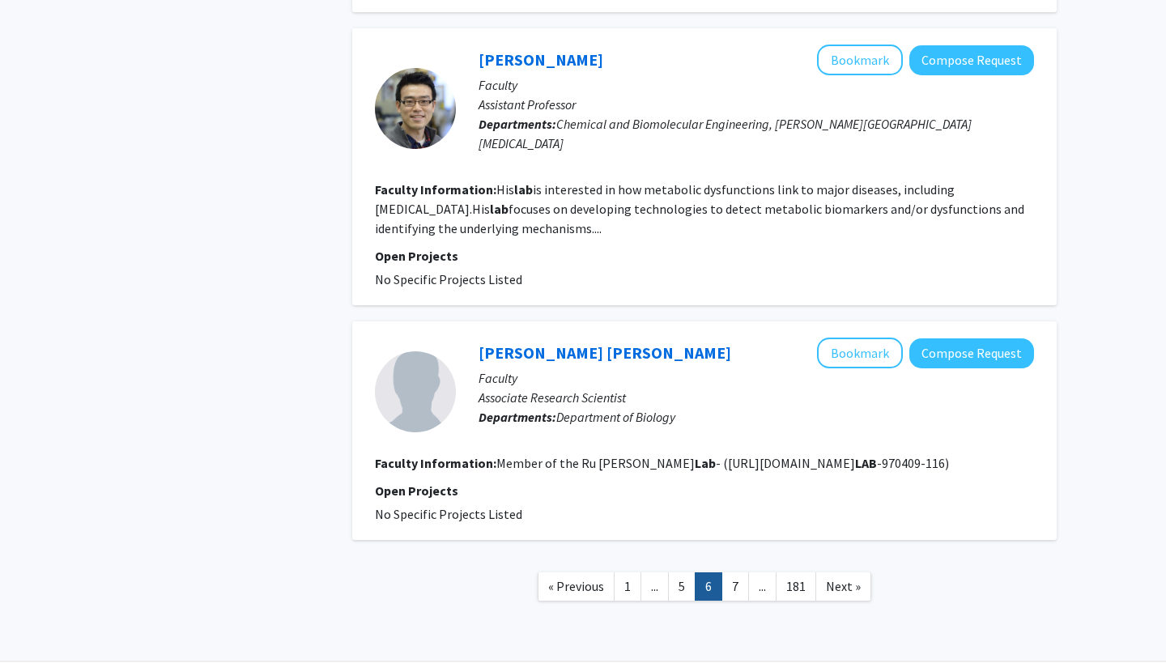
scroll to position [2789, 0]
drag, startPoint x: 574, startPoint y: 410, endPoint x: 682, endPoint y: 412, distance: 107.7
click at [682, 456] on fg-read-more "Member of the Ru [PERSON_NAME] Lab - ([URL][DOMAIN_NAME] LAB -970409-116)" at bounding box center [722, 464] width 453 height 16
copy fg-read-more "[PERSON_NAME] Lab"
click at [682, 456] on fg-read-more "Member of the Ru [PERSON_NAME] Lab - ([URL][DOMAIN_NAME] LAB -970409-116)" at bounding box center [722, 464] width 453 height 16
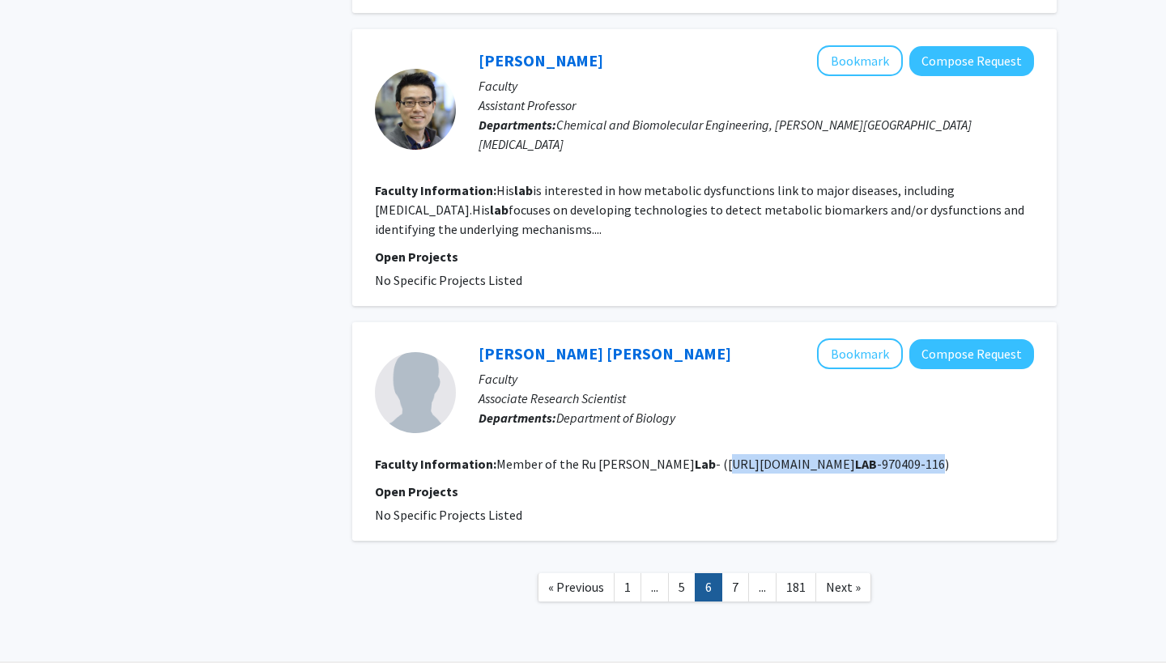
drag, startPoint x: 692, startPoint y: 409, endPoint x: 891, endPoint y: 410, distance: 198.4
click at [891, 456] on fg-read-more "Member of the Ru [PERSON_NAME] Lab - ([URL][DOMAIN_NAME] LAB -970409-116)" at bounding box center [722, 464] width 453 height 16
copy fg-read-more "[URL][DOMAIN_NAME] LAB -970409-116"
click at [891, 456] on fg-read-more "Member of the Ru [PERSON_NAME] Lab - ([URL][DOMAIN_NAME] LAB -970409-116)" at bounding box center [722, 464] width 453 height 16
click at [736, 573] on link "7" at bounding box center [735, 587] width 28 height 28
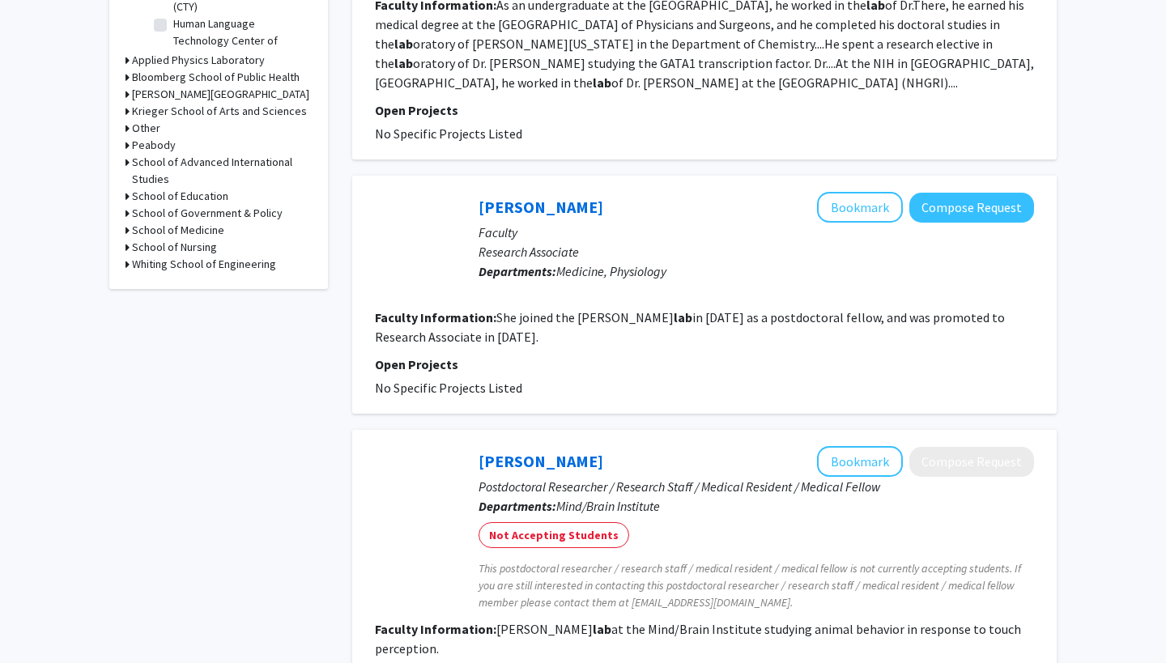
scroll to position [662, 0]
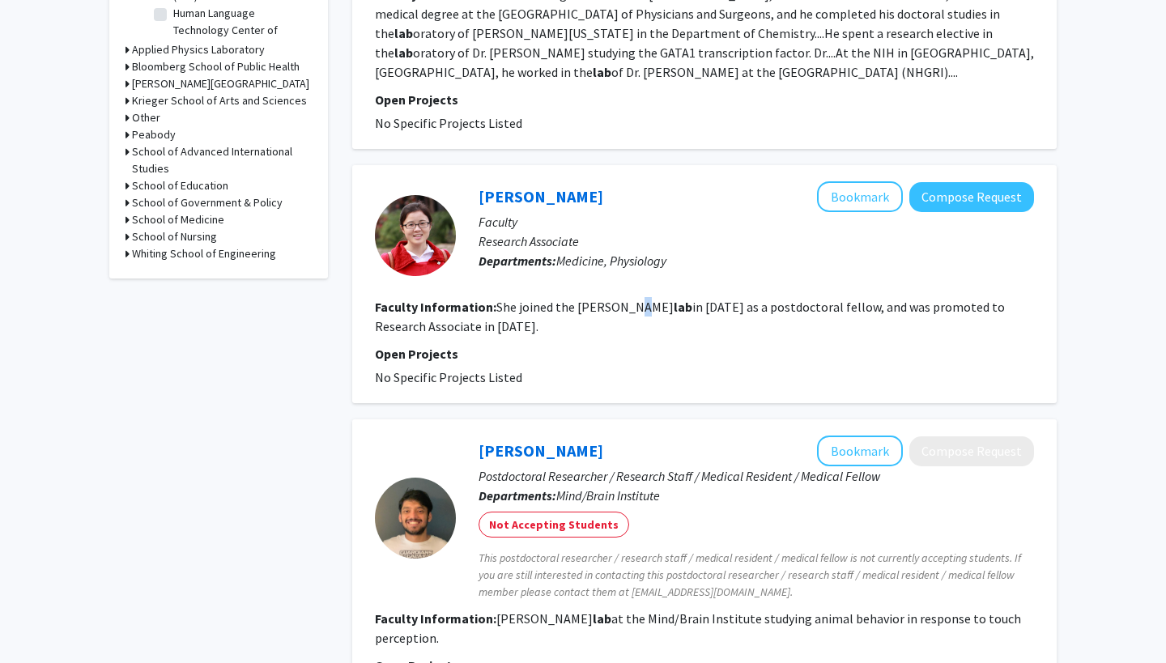
click at [630, 312] on fg-read-more "She joined the [PERSON_NAME] lab in [DATE] as a postdoctoral fellow, and was pr…" at bounding box center [690, 317] width 630 height 36
drag, startPoint x: 576, startPoint y: 309, endPoint x: 687, endPoint y: 309, distance: 110.9
click at [689, 309] on fg-read-more "She joined the [PERSON_NAME] lab in [DATE] as a postdoctoral fellow, and was pr…" at bounding box center [690, 317] width 630 height 36
copy fg-read-more "[PERSON_NAME] lab"
click at [687, 309] on b "lab" at bounding box center [683, 307] width 19 height 16
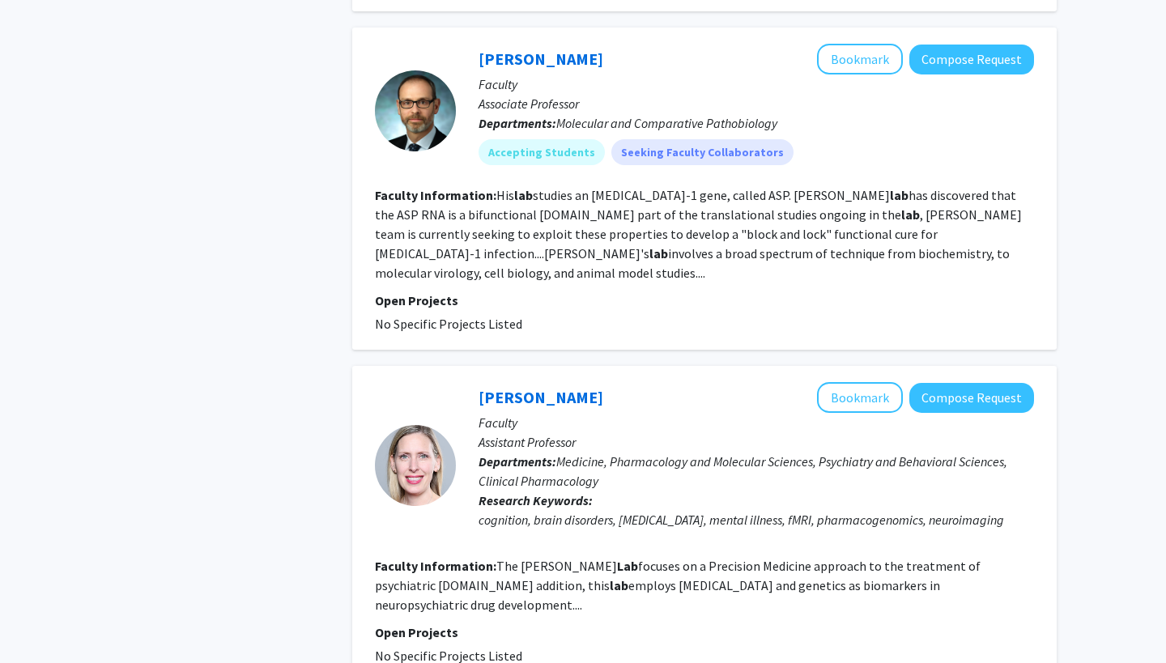
scroll to position [1363, 0]
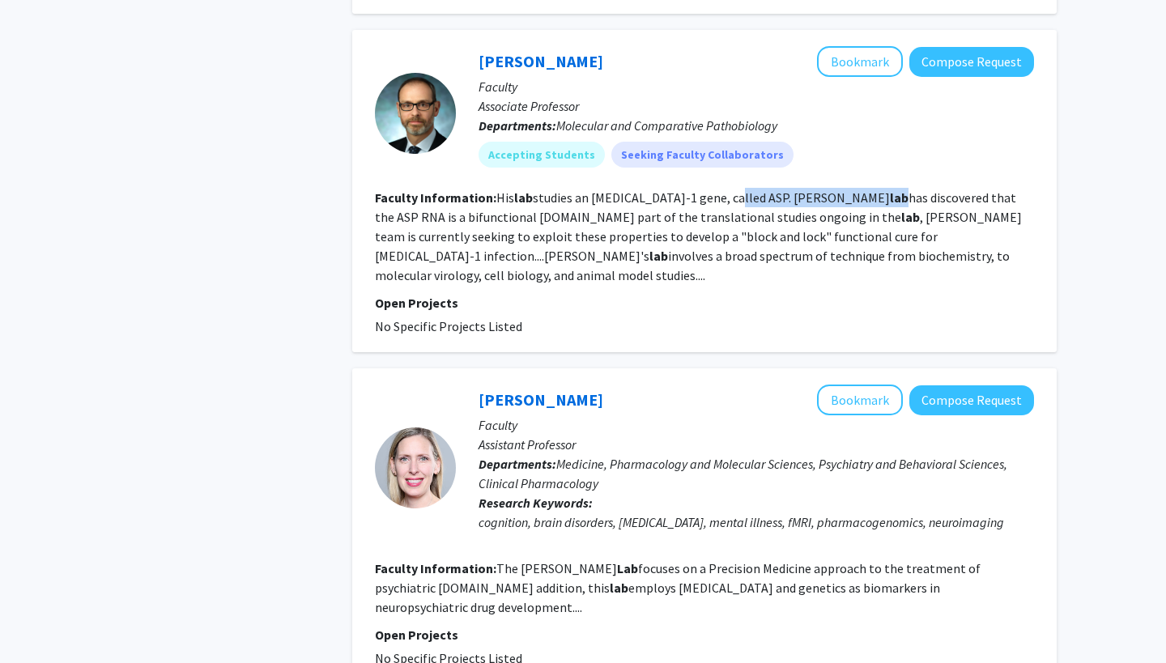
drag, startPoint x: 718, startPoint y: 202, endPoint x: 806, endPoint y: 202, distance: 88.2
click at [806, 202] on fg-read-more "His lab studies an [MEDICAL_DATA]-1 gene, called ASP. [PERSON_NAME] lab has dis…" at bounding box center [698, 236] width 647 height 94
copy fg-read-more "[PERSON_NAME] lab"
click at [544, 61] on link "[PERSON_NAME]" at bounding box center [540, 61] width 125 height 20
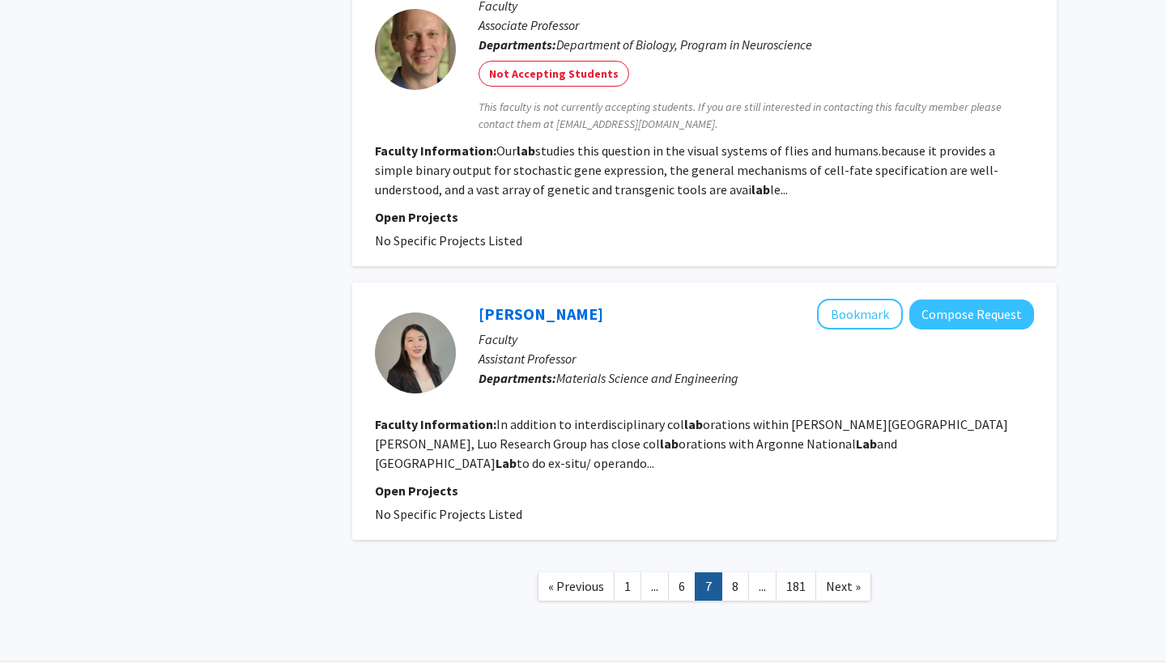
scroll to position [2713, 0]
click at [742, 573] on link "8" at bounding box center [735, 587] width 28 height 28
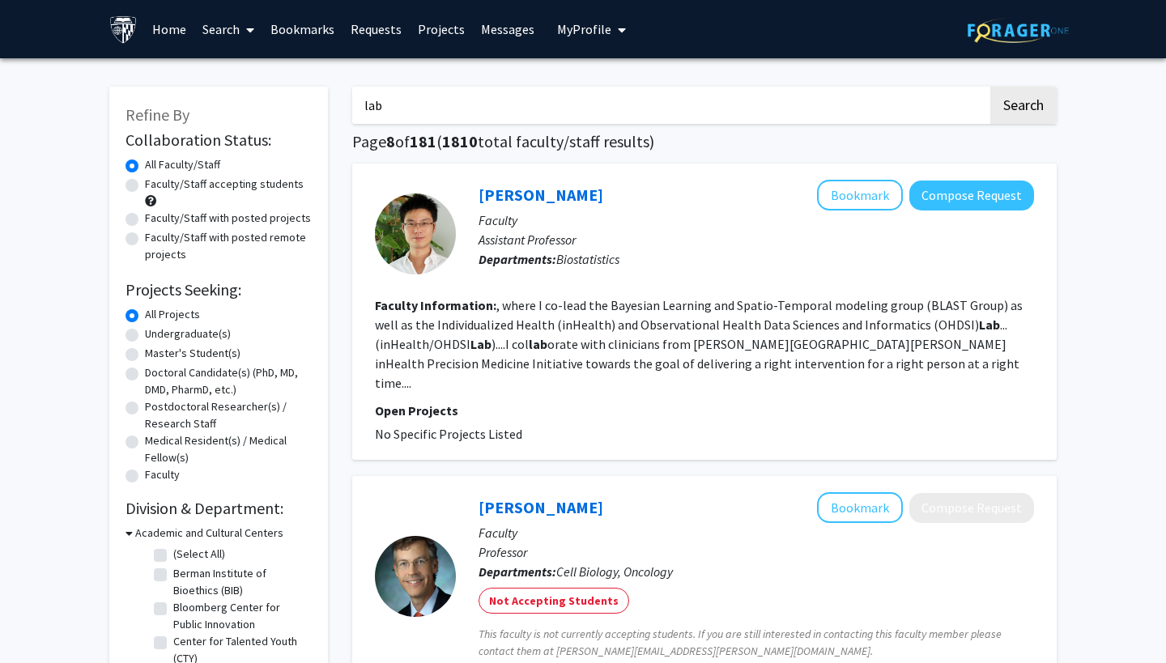
click at [206, 191] on label "Faculty/Staff accepting students" at bounding box center [224, 184] width 159 height 17
click at [155, 186] on input "Faculty/Staff accepting students" at bounding box center [150, 181] width 11 height 11
radio input "true"
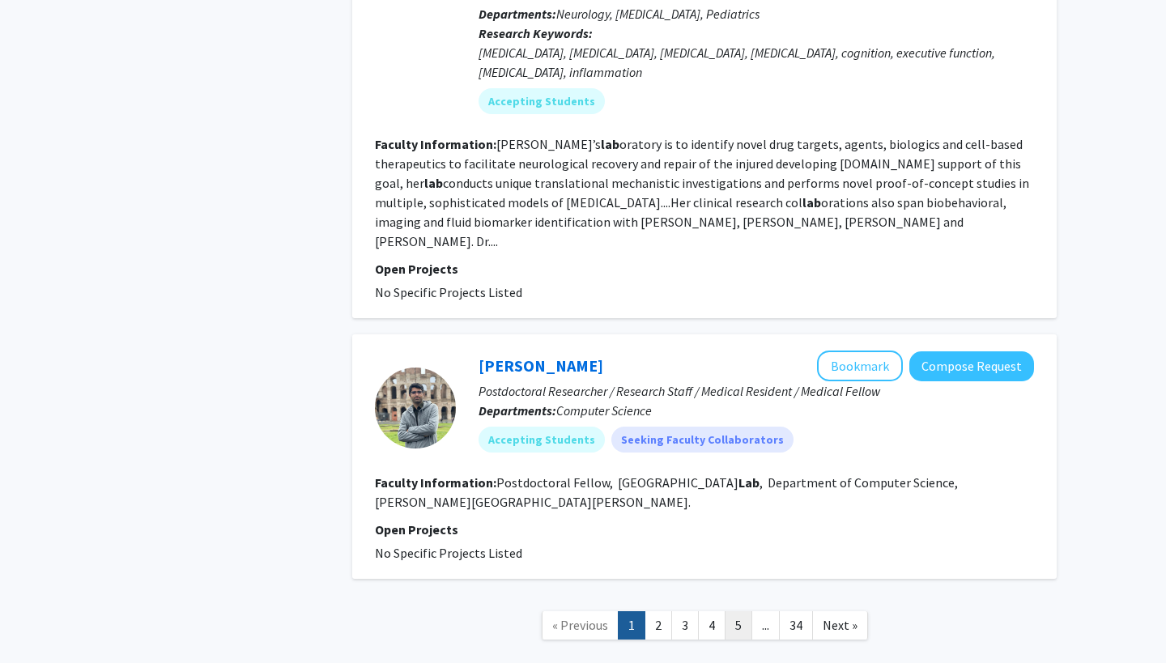
scroll to position [4289, 0]
click at [729, 612] on link "5" at bounding box center [739, 626] width 28 height 28
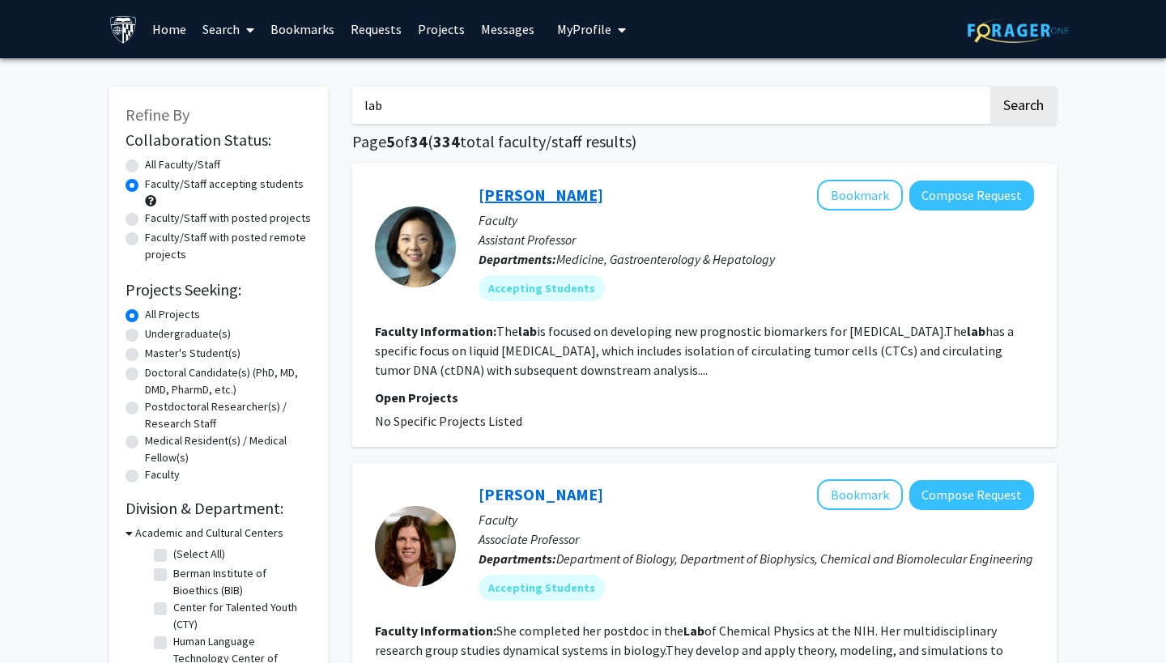
click at [512, 189] on link "Amy Kim" at bounding box center [540, 195] width 125 height 20
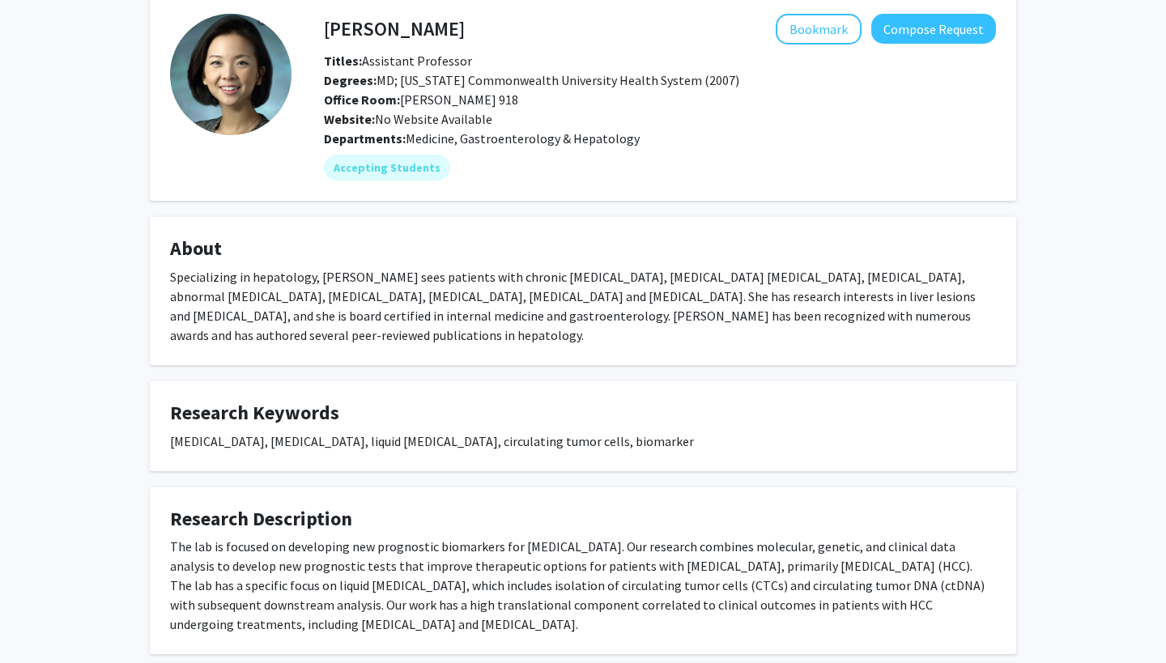
scroll to position [7, 0]
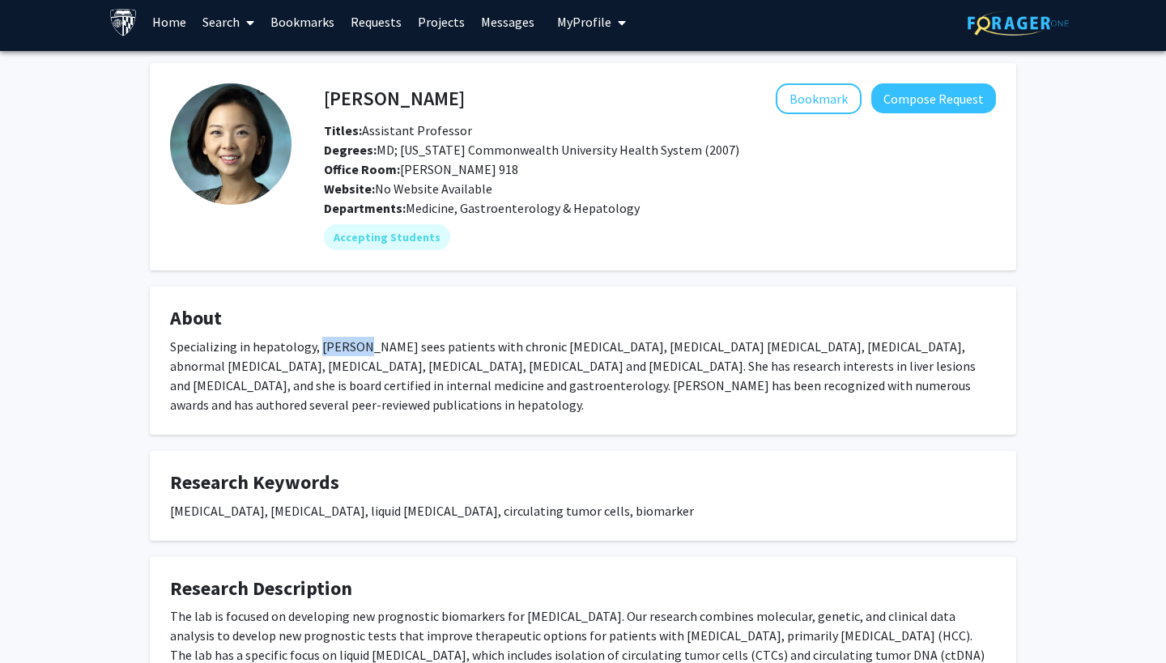
drag, startPoint x: 318, startPoint y: 347, endPoint x: 357, endPoint y: 349, distance: 38.9
click at [357, 349] on div "Specializing in hepatology, Dr. Kim sees patients with chronic viral hepatitis,…" at bounding box center [583, 376] width 826 height 78
copy div "Dr. Kim"
click at [357, 349] on div "Specializing in hepatology, Dr. Kim sees patients with chronic viral hepatitis,…" at bounding box center [583, 376] width 826 height 78
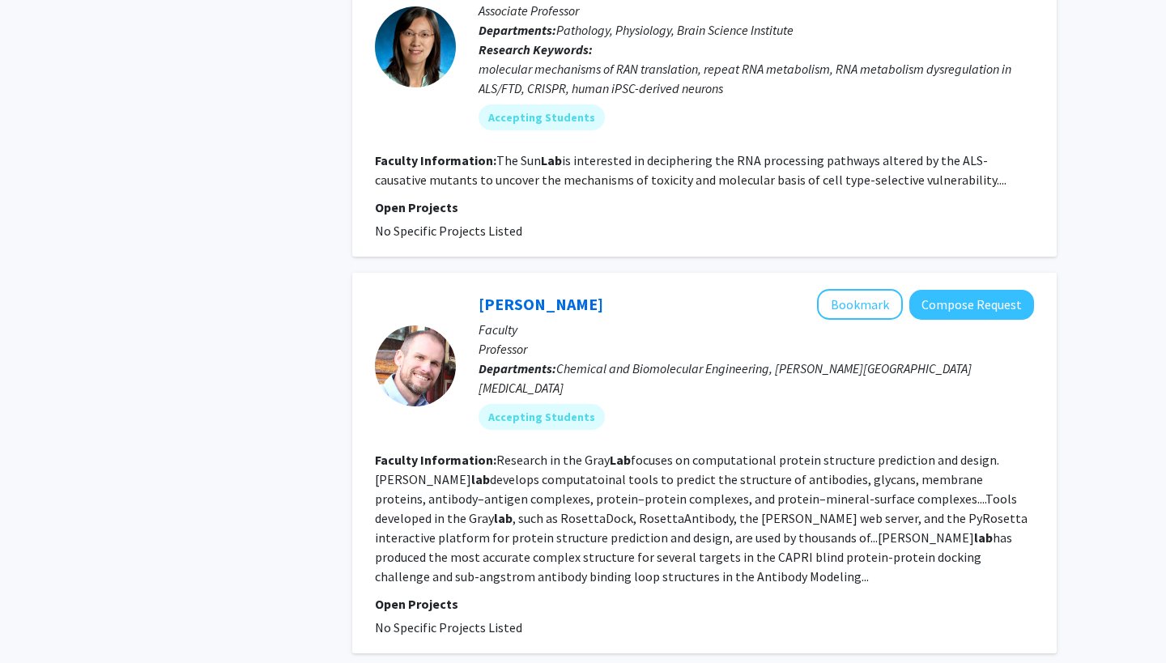
scroll to position [1088, 0]
drag, startPoint x: 518, startPoint y: 184, endPoint x: 563, endPoint y: 181, distance: 44.6
click at [563, 181] on fg-read-more "The Sun Lab is interested in deciphering the RNA processing pathways altered by…" at bounding box center [691, 171] width 632 height 36
copy fg-read-more "Sun Lab"
click at [563, 181] on fg-read-more "The Sun Lab is interested in deciphering the RNA processing pathways altered by…" at bounding box center [691, 171] width 632 height 36
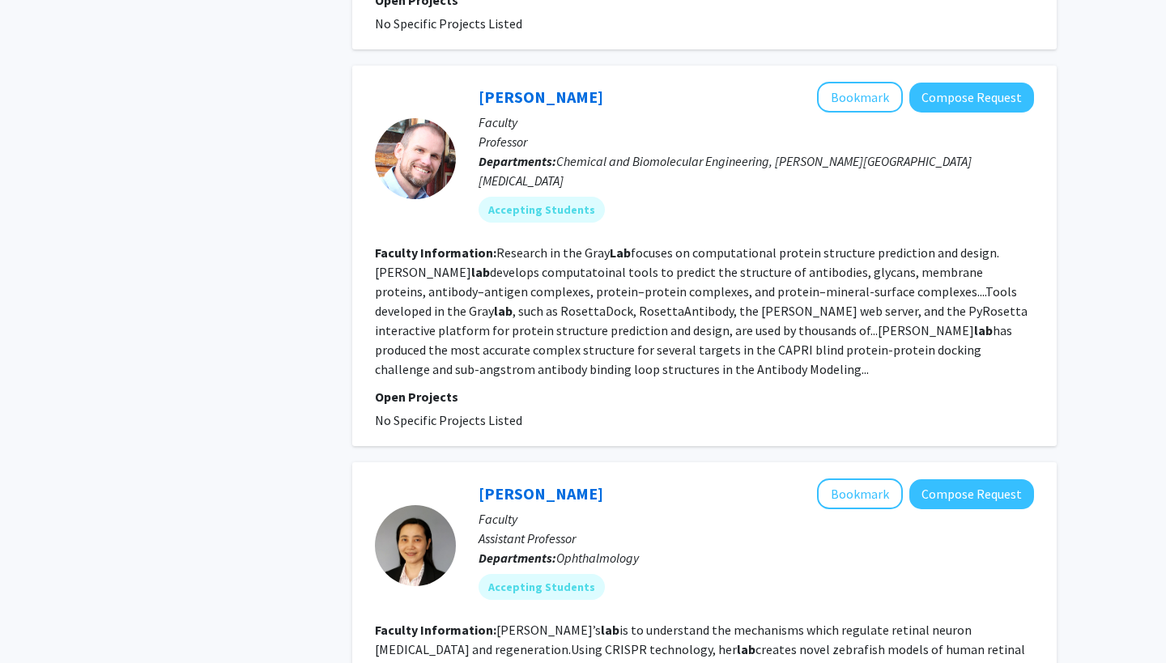
scroll to position [1304, 0]
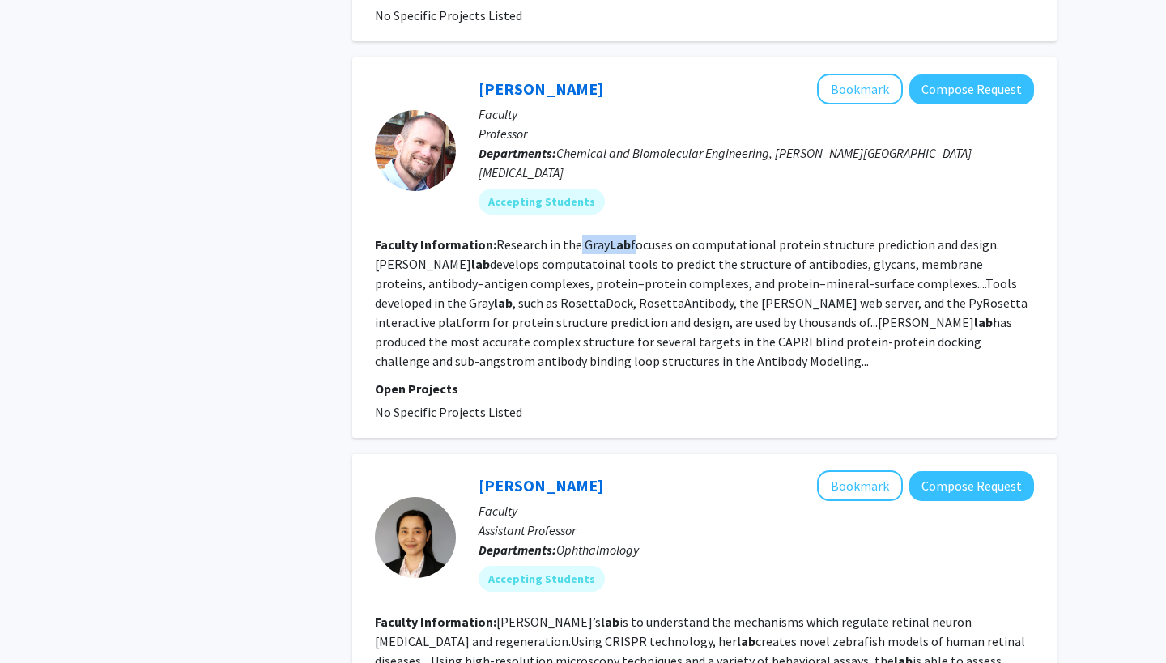
drag, startPoint x: 577, startPoint y: 245, endPoint x: 630, endPoint y: 246, distance: 52.6
click at [631, 246] on fg-read-more "Research in the Gray Lab focuses on computational protein structure prediction …" at bounding box center [701, 302] width 653 height 133
click at [630, 246] on fg-read-more "Research in the Gray Lab focuses on computational protein structure prediction …" at bounding box center [701, 302] width 653 height 133
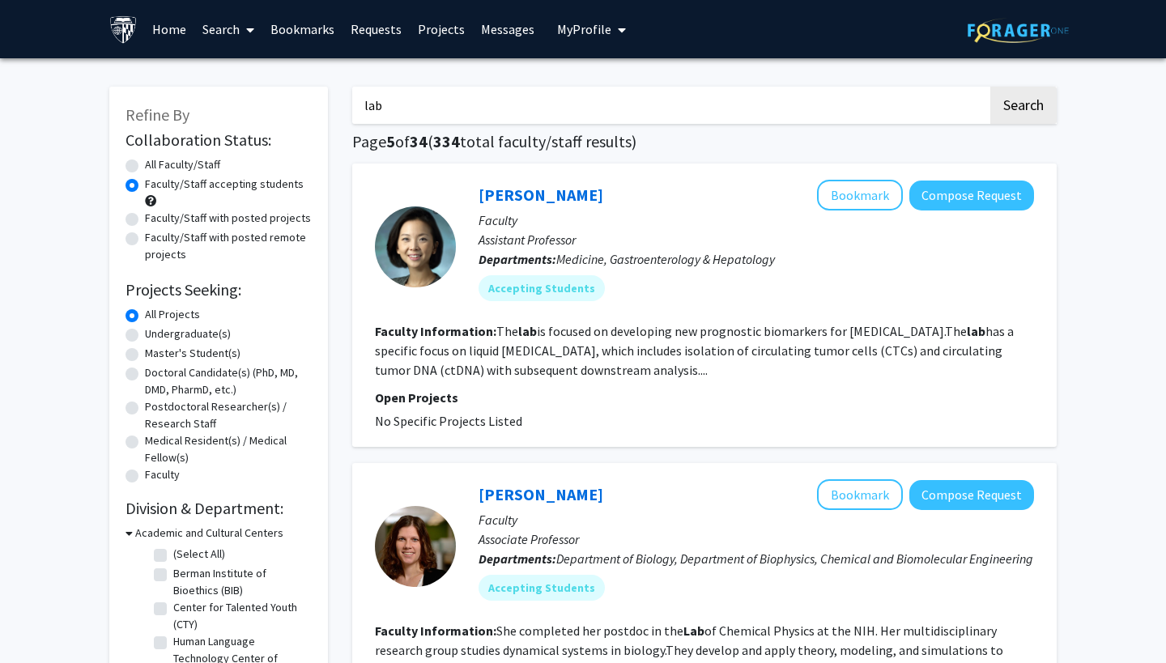
scroll to position [0, 0]
click at [145, 165] on label "All Faculty/Staff" at bounding box center [182, 164] width 75 height 17
click at [145, 165] on input "All Faculty/Staff" at bounding box center [150, 161] width 11 height 11
radio input "true"
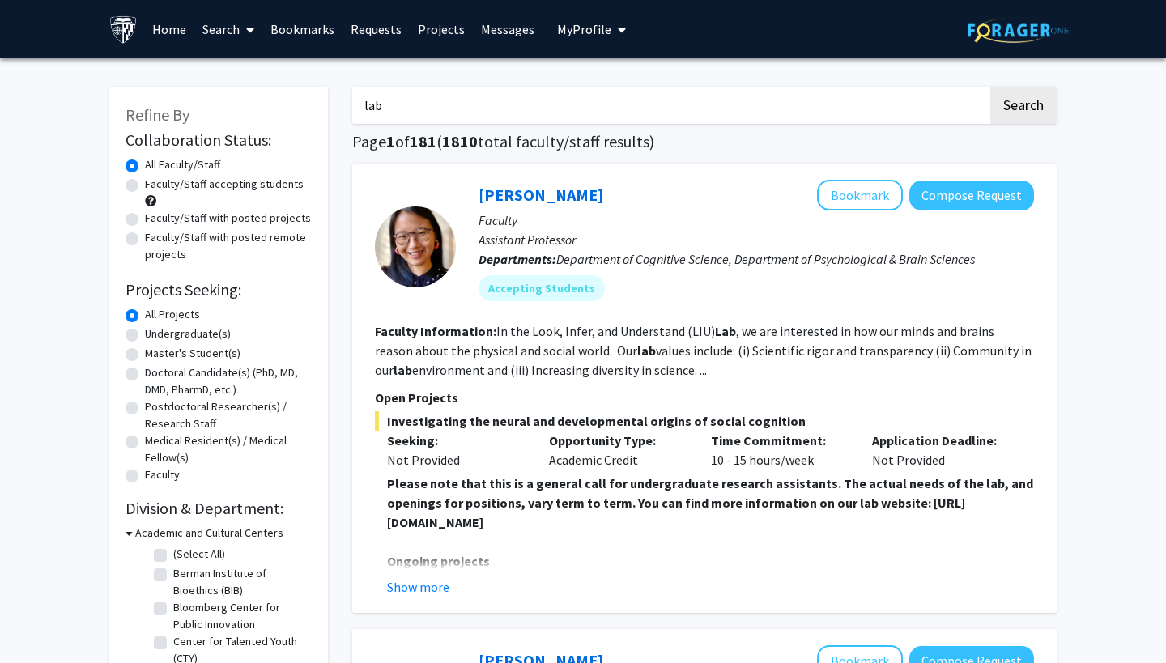
click at [665, 105] on input "lab" at bounding box center [670, 105] width 636 height 37
click at [1023, 108] on button "Search" at bounding box center [1023, 105] width 66 height 37
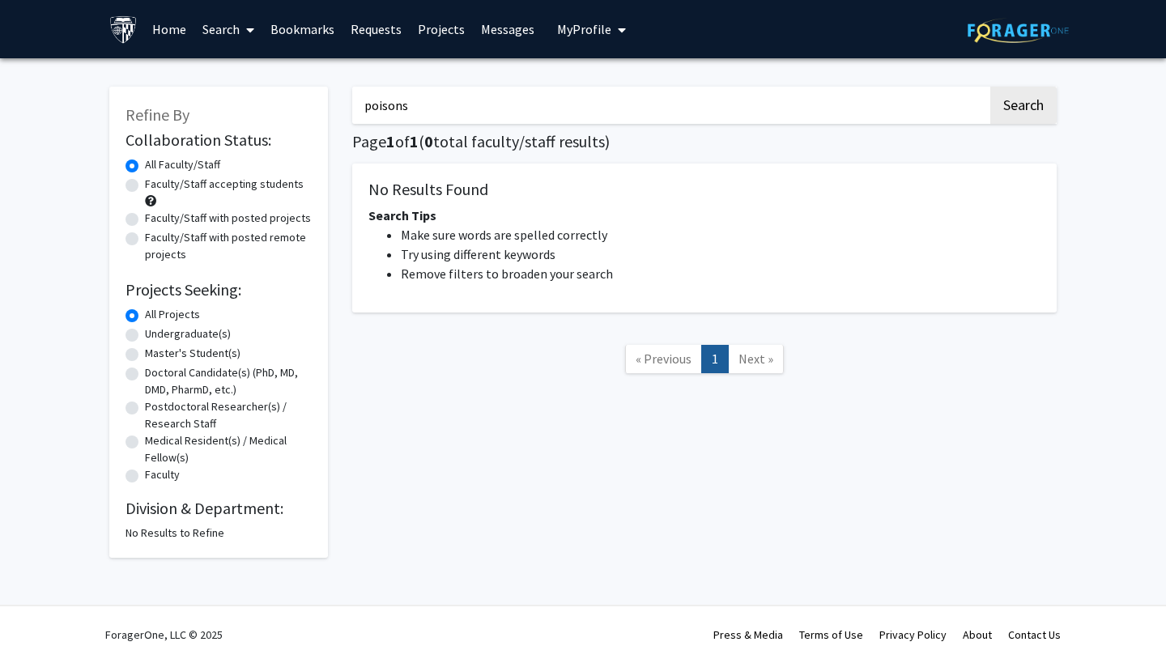
click at [423, 99] on input "poisons" at bounding box center [670, 105] width 636 height 37
click at [439, 111] on input "poisons" at bounding box center [670, 105] width 636 height 37
click at [1023, 108] on button "Search" at bounding box center [1023, 105] width 66 height 37
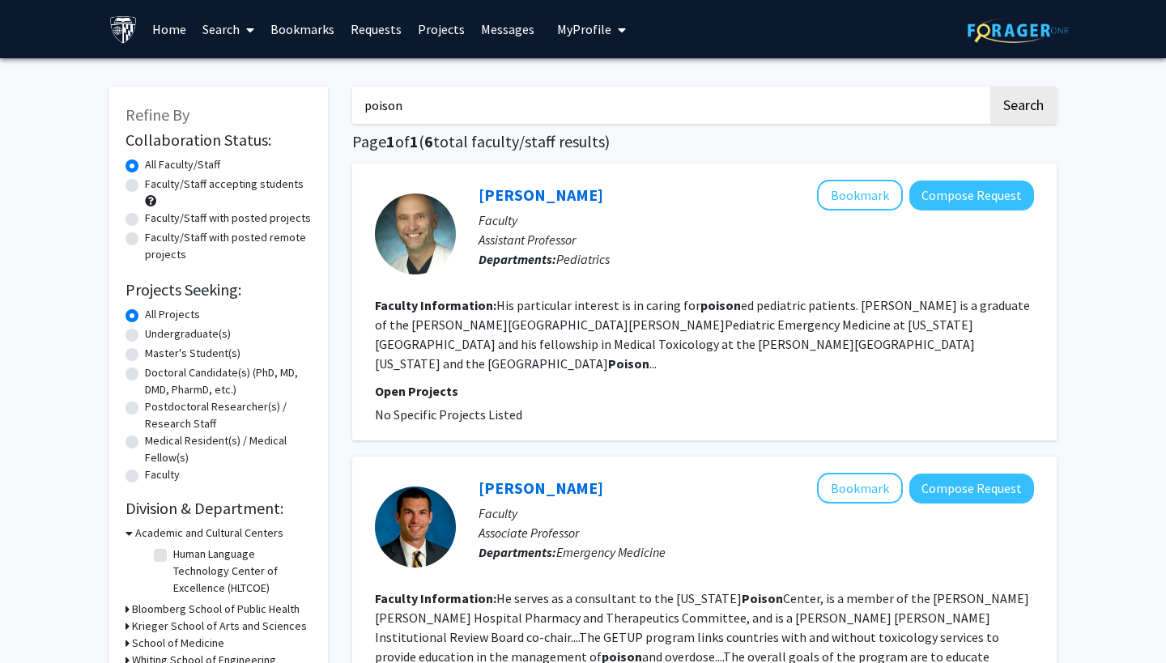
click at [428, 104] on input "poison" at bounding box center [670, 105] width 636 height 37
type input "toxin"
click at [1023, 108] on button "Search" at bounding box center [1023, 105] width 66 height 37
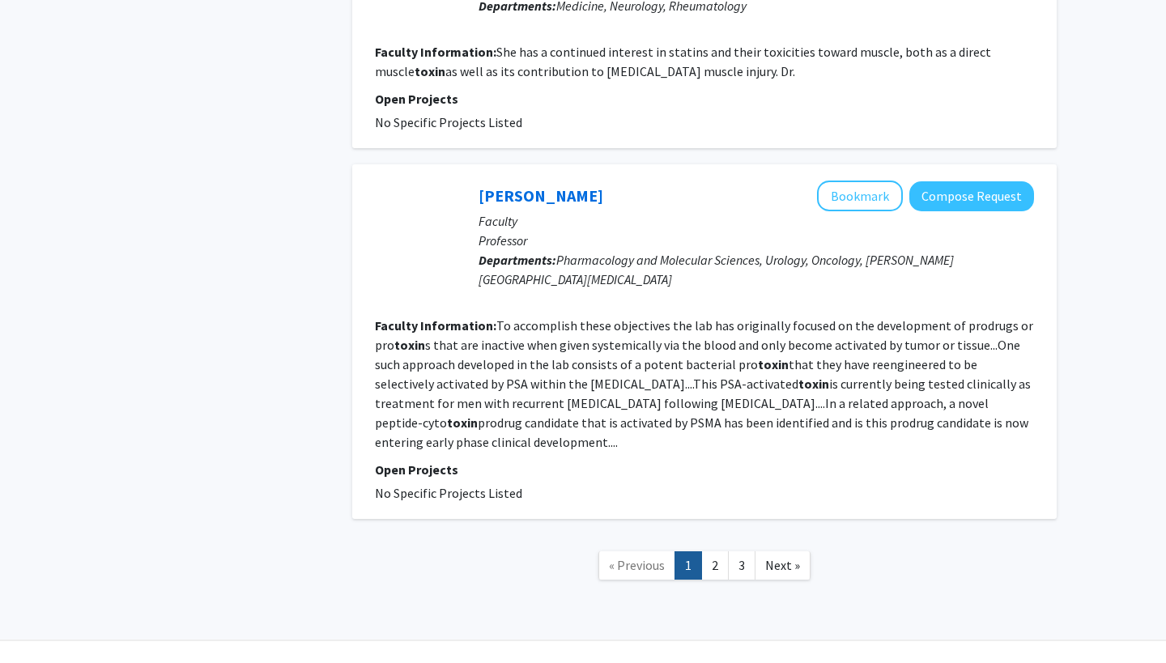
scroll to position [2468, 0]
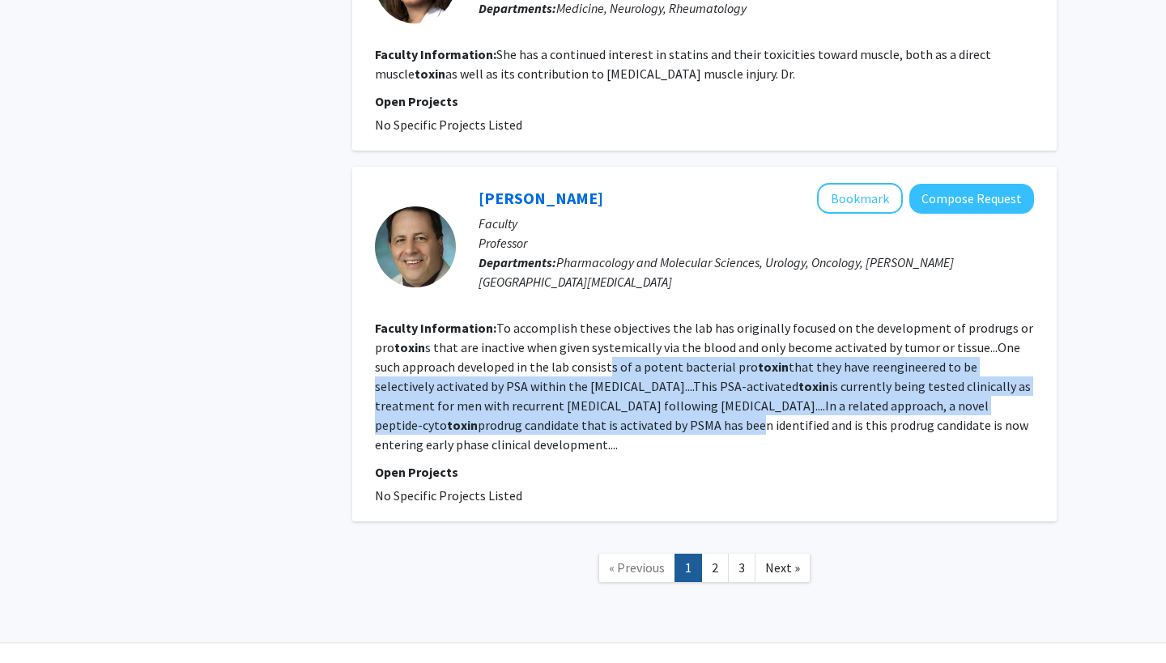
drag, startPoint x: 580, startPoint y: 334, endPoint x: 602, endPoint y: 385, distance: 55.1
click at [602, 385] on fg-read-more "To accomplish these objectives the lab has originally focused on the developmen…" at bounding box center [704, 386] width 658 height 133
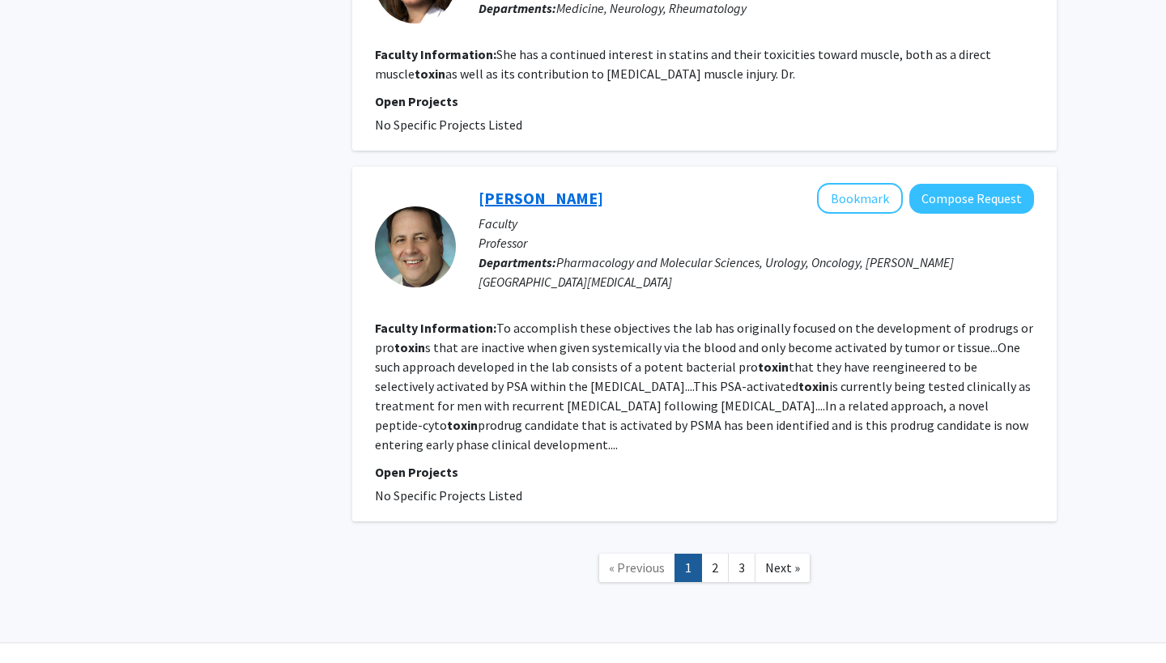
click at [543, 188] on link "Sam Denmeade" at bounding box center [540, 198] width 125 height 20
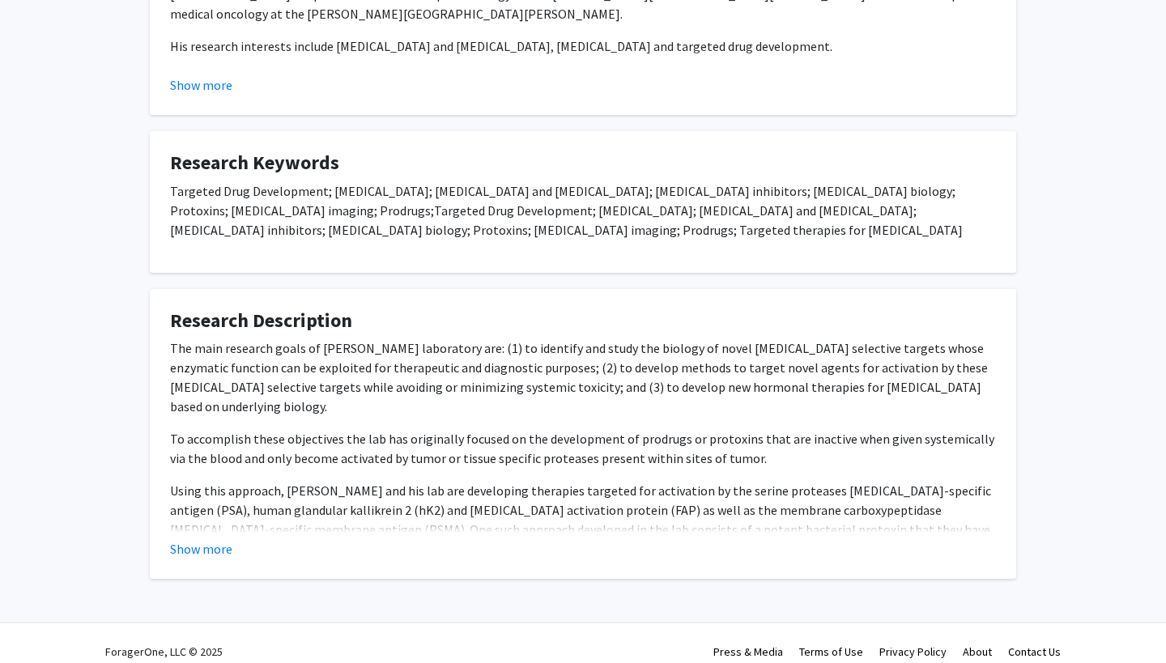
scroll to position [461, 0]
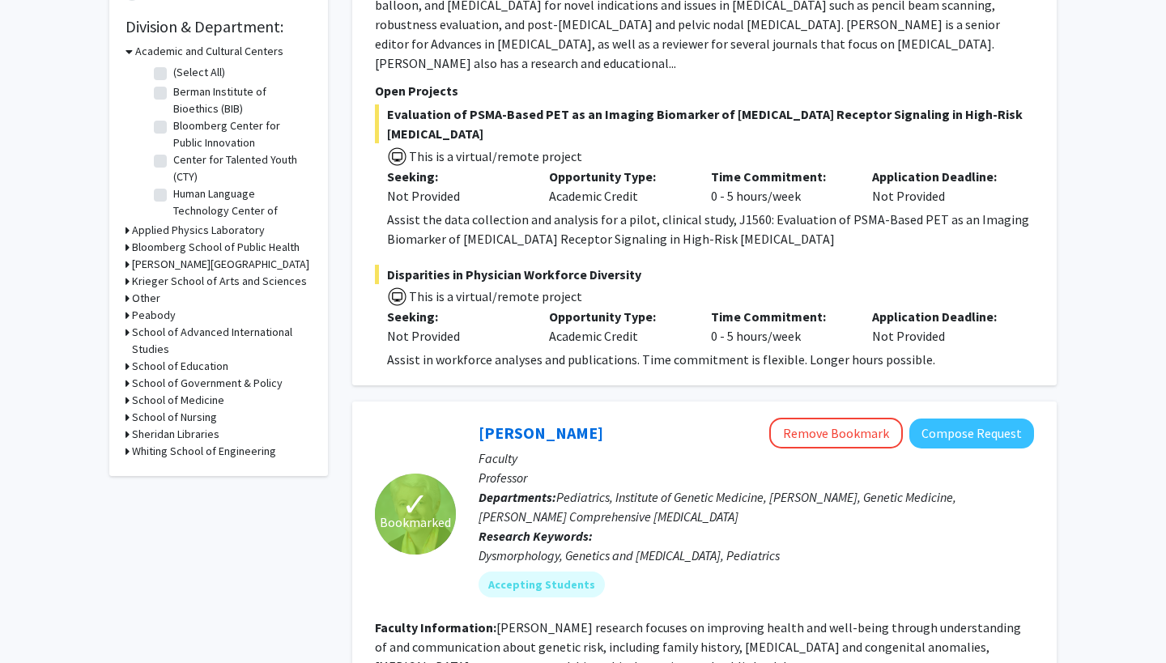
scroll to position [479, 0]
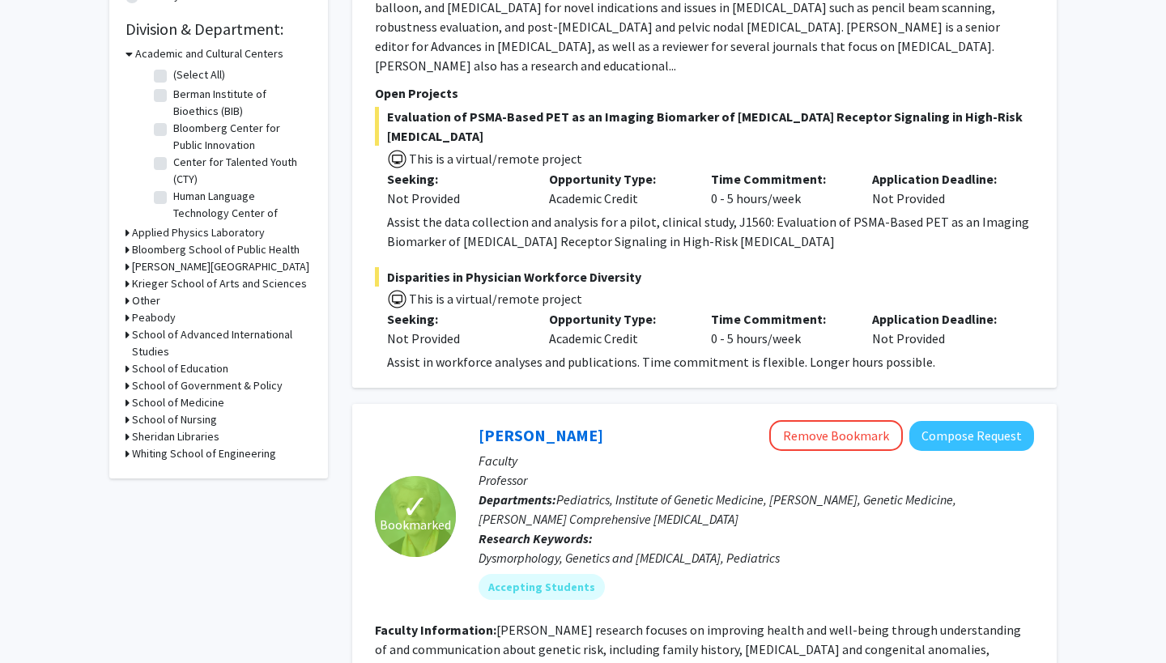
click at [176, 249] on h3 "Bloomberg School of Public Health" at bounding box center [216, 249] width 168 height 17
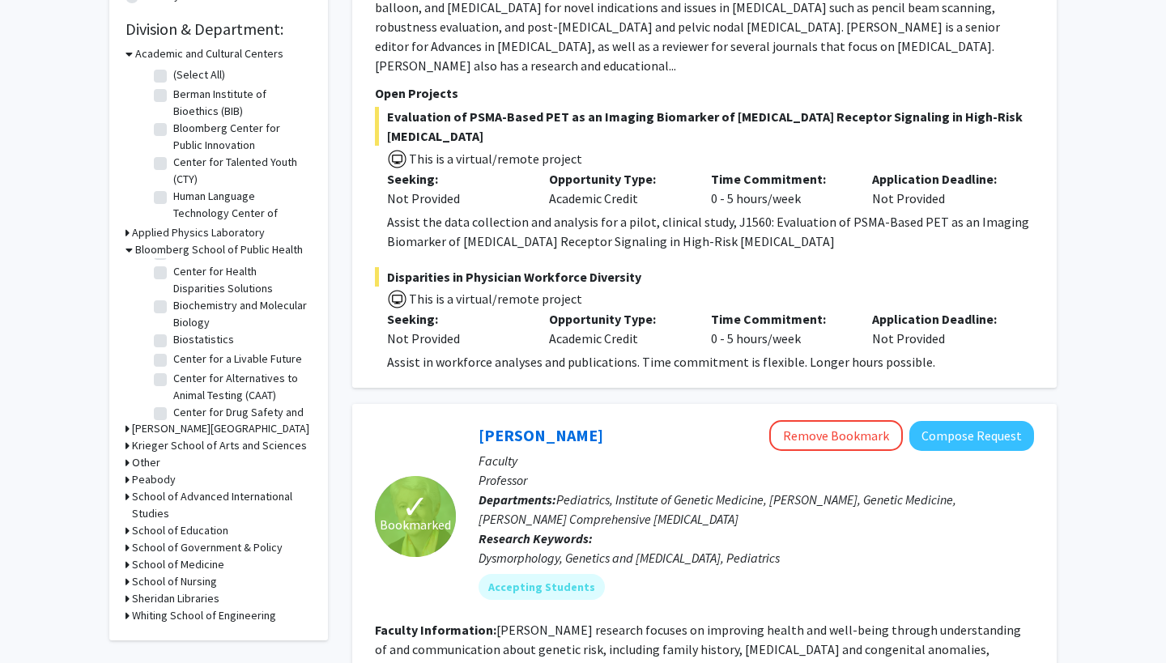
scroll to position [23, 0]
click at [161, 297] on fg-checkbox "Biochemistry and Molecular Biology Biochemistry and Molecular Biology" at bounding box center [231, 310] width 154 height 34
click at [173, 269] on label "Center for Health Disparities Solutions" at bounding box center [240, 276] width 134 height 34
click at [173, 269] on input "Center for Health Disparities Solutions" at bounding box center [178, 264] width 11 height 11
checkbox input "true"
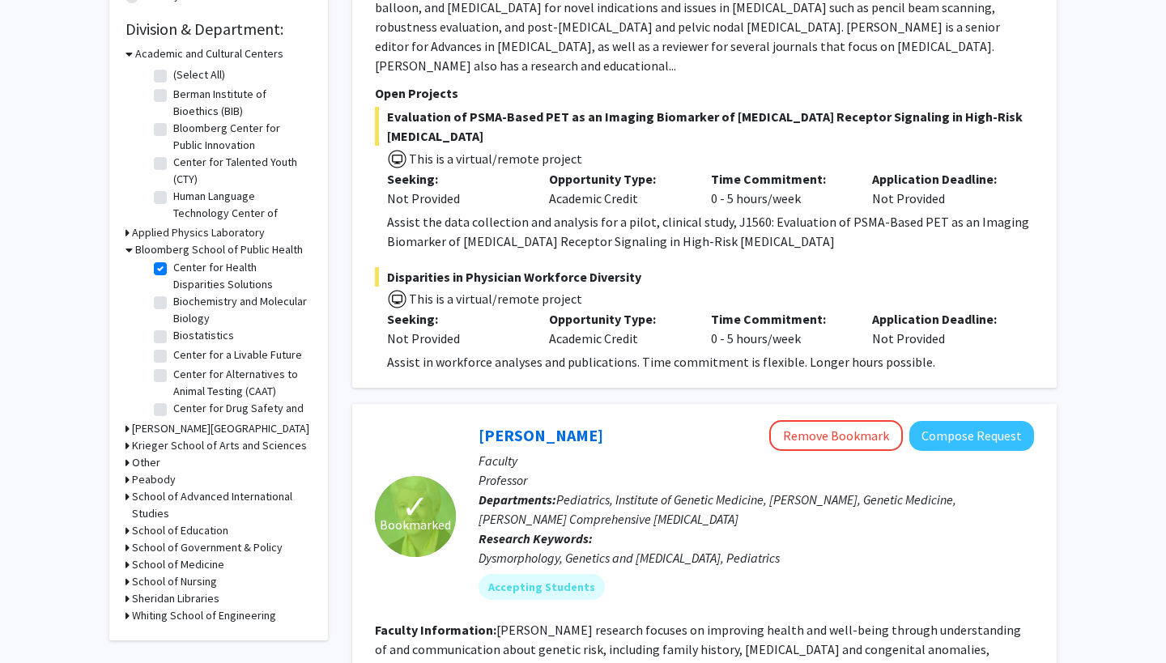
checkbox input "true"
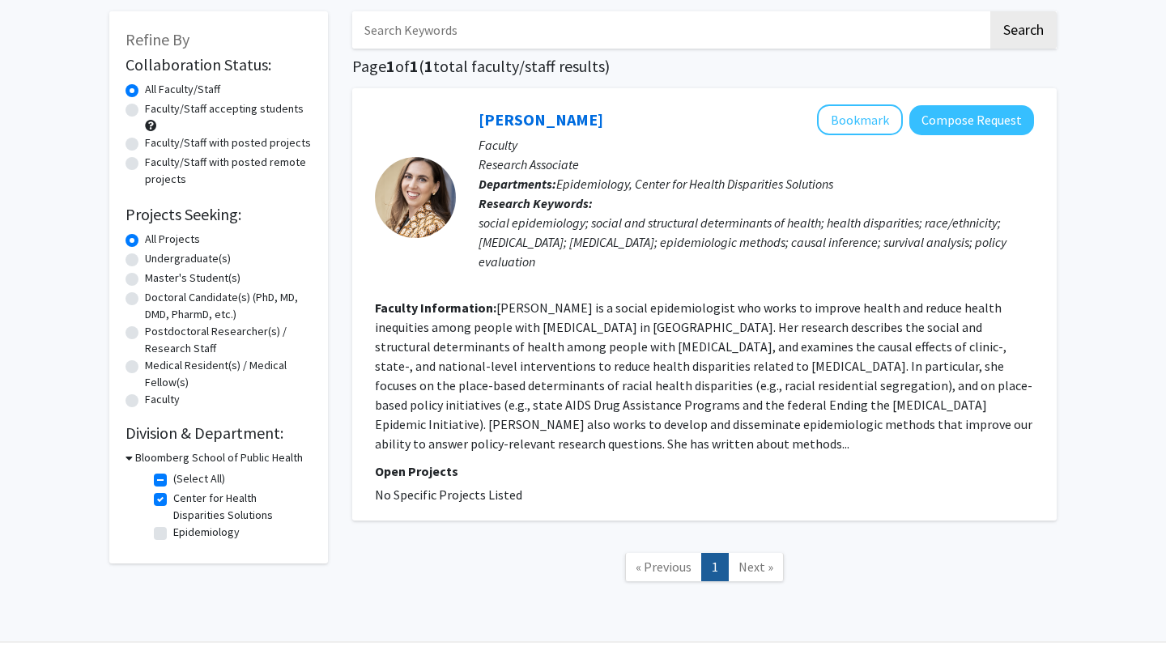
scroll to position [74, 0]
click at [637, 376] on fg-read-more "Lauren Zalla is a social epidemiologist who works to improve health and reduce …" at bounding box center [703, 376] width 657 height 152
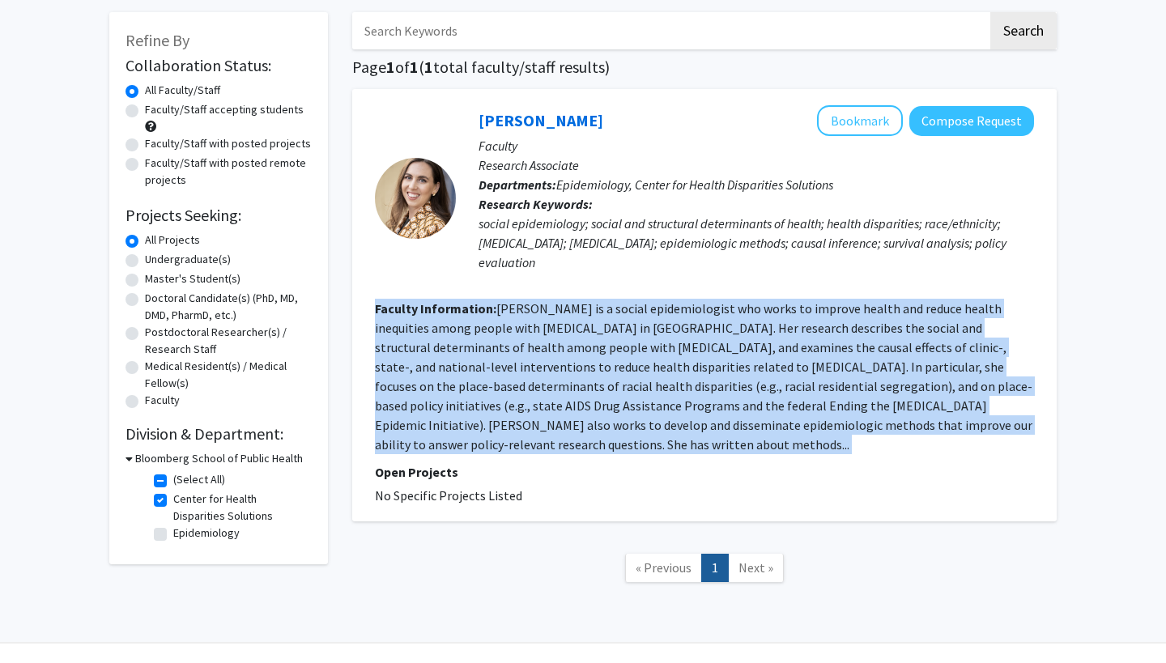
click at [637, 376] on fg-read-more "Lauren Zalla is a social epidemiologist who works to improve health and reduce …" at bounding box center [703, 376] width 657 height 152
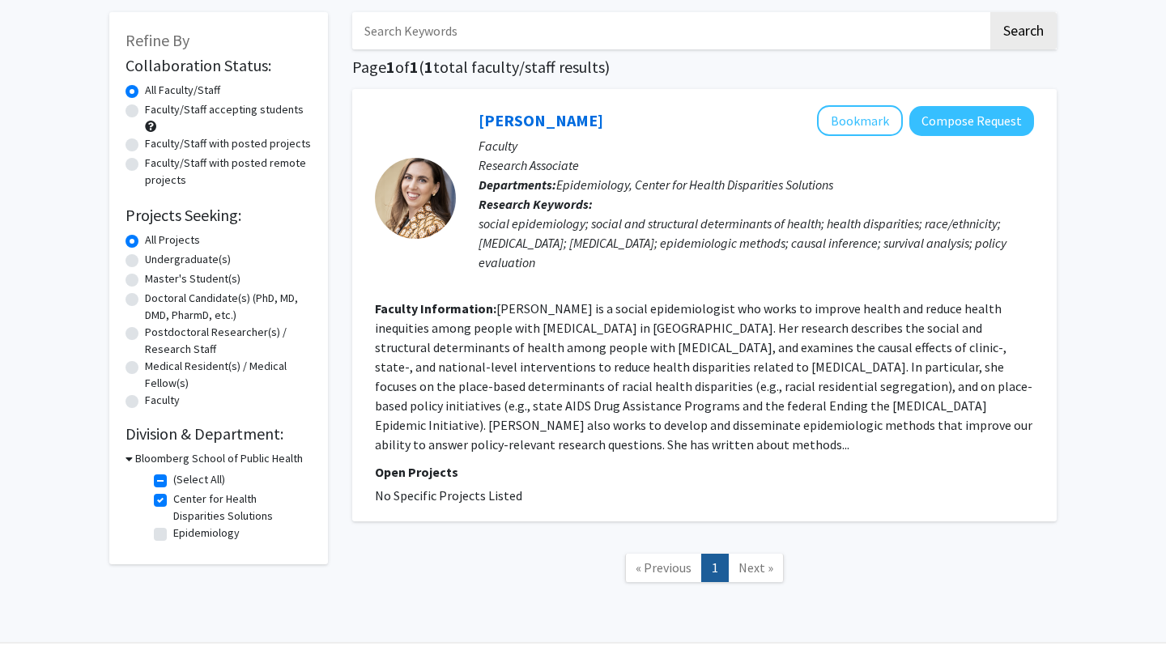
click at [659, 387] on fg-read-more "Lauren Zalla is a social epidemiologist who works to improve health and reduce …" at bounding box center [703, 376] width 657 height 152
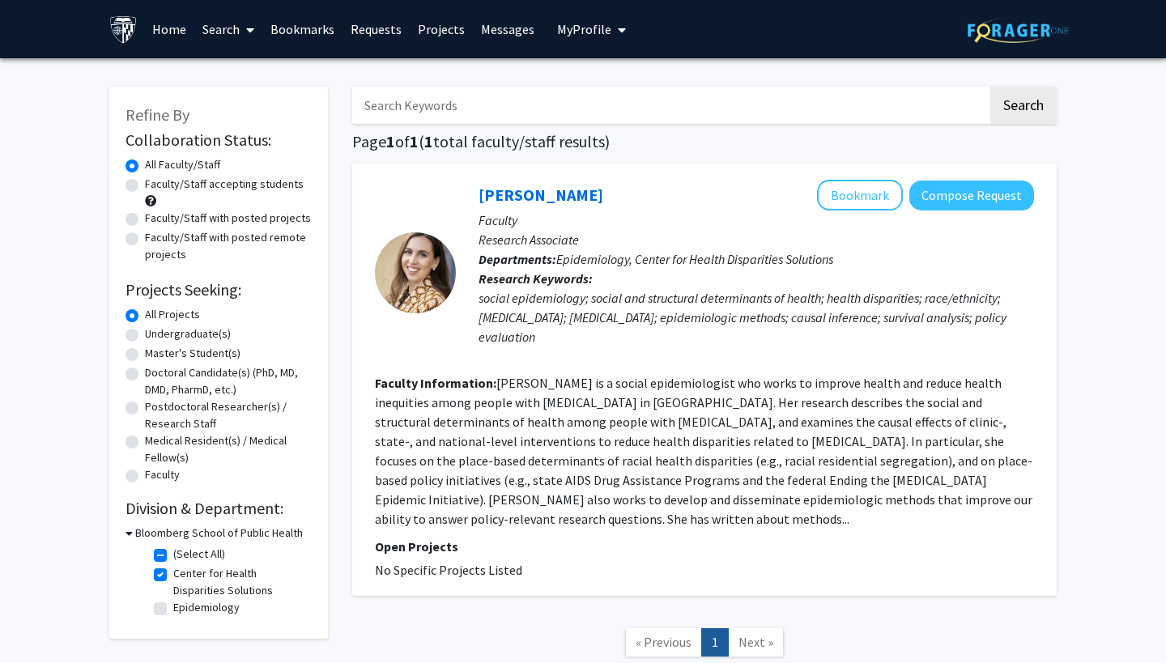
scroll to position [0, 0]
click at [164, 39] on link "Home" at bounding box center [169, 29] width 50 height 57
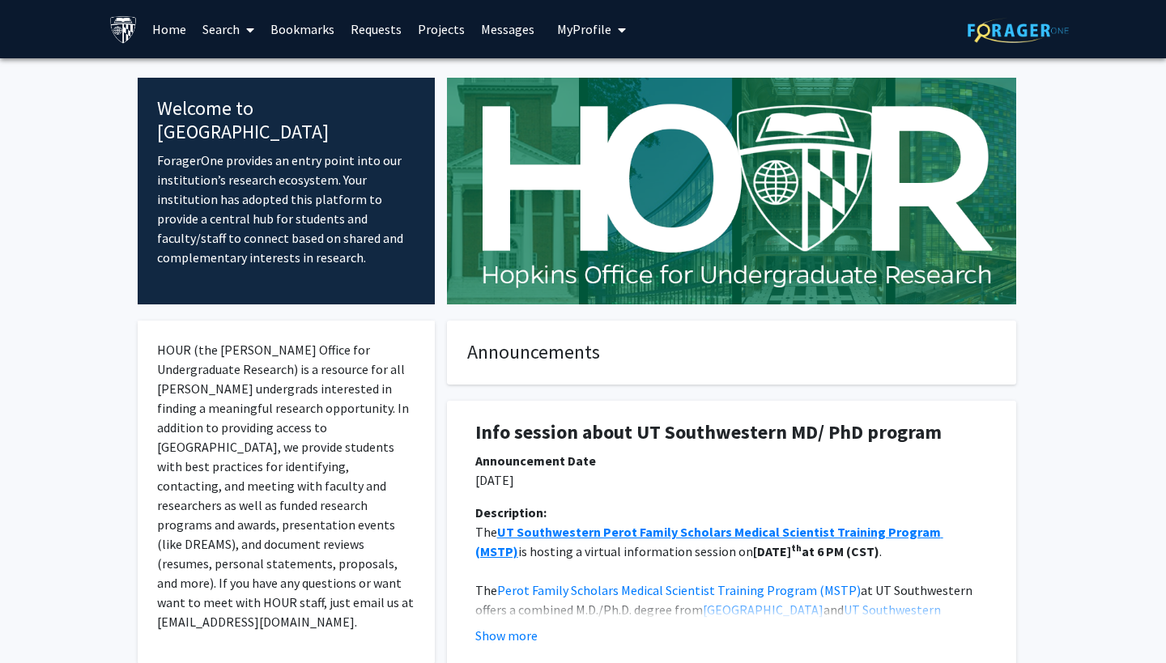
click at [233, 42] on link "Search" at bounding box center [228, 29] width 68 height 57
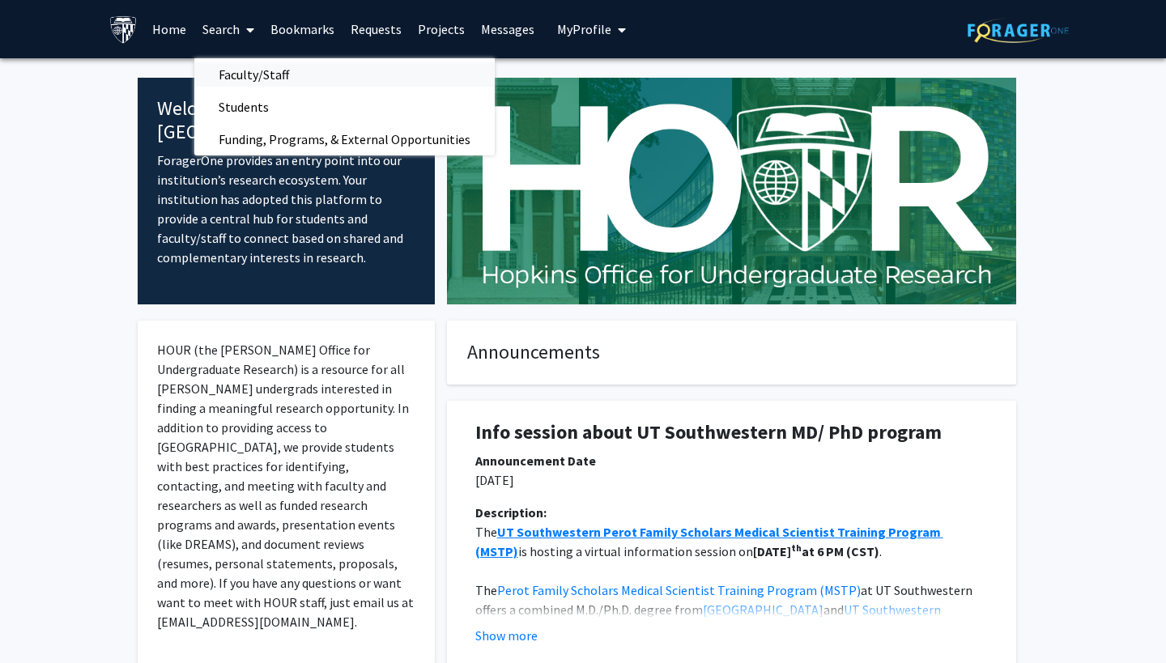
click at [248, 82] on span "Faculty/Staff" at bounding box center [253, 74] width 119 height 32
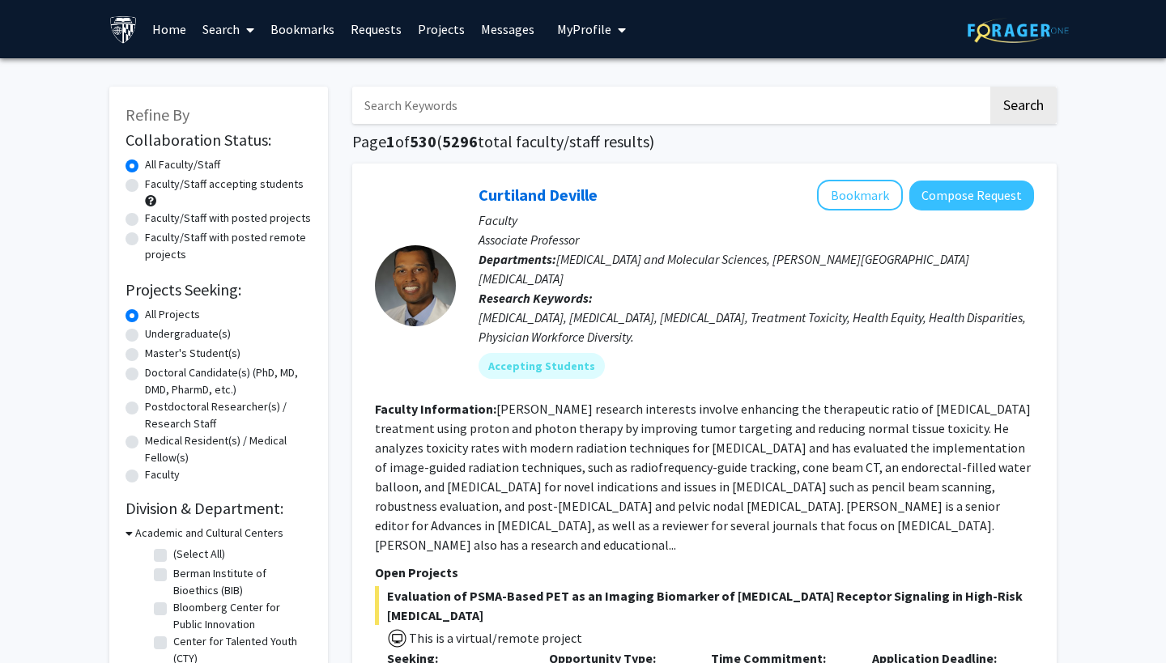
click at [410, 116] on input "Search Keywords" at bounding box center [670, 105] width 636 height 37
type input "lab"
click at [1023, 108] on button "Search" at bounding box center [1023, 105] width 66 height 37
